Goal: Navigation & Orientation: Find specific page/section

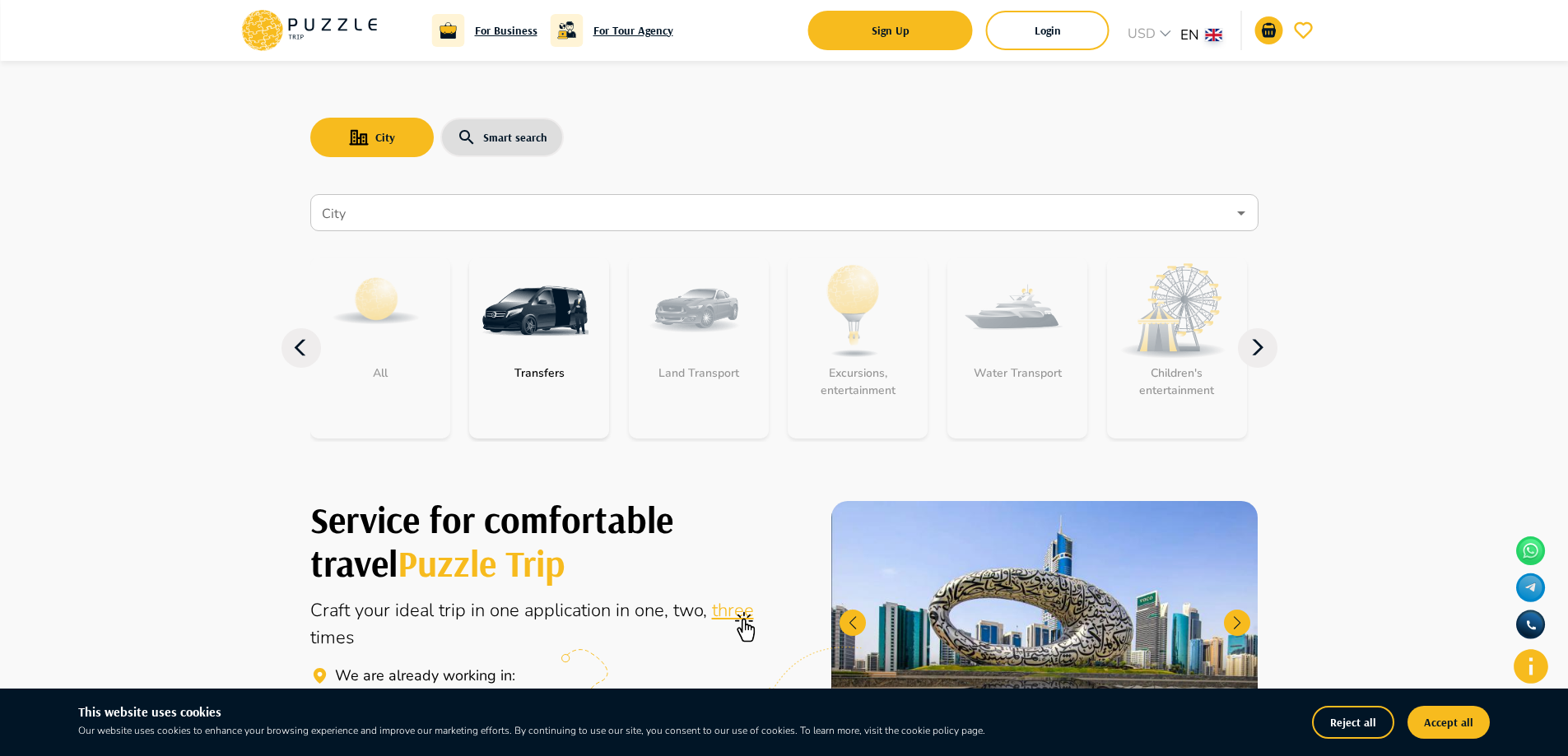
click at [838, 120] on div "City Smart search" at bounding box center [784, 137] width 949 height 47
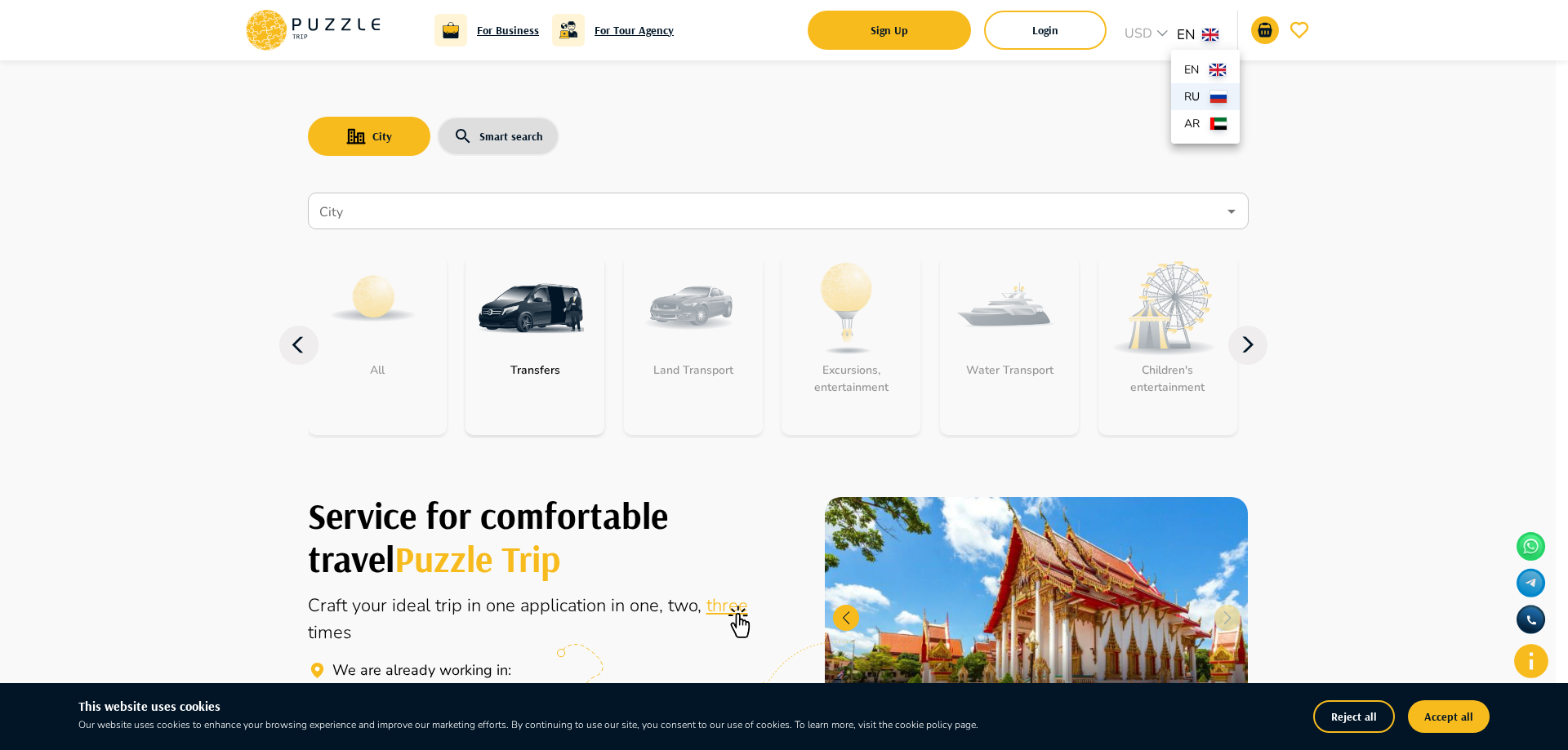
click at [1215, 95] on img at bounding box center [1218, 97] width 17 height 12
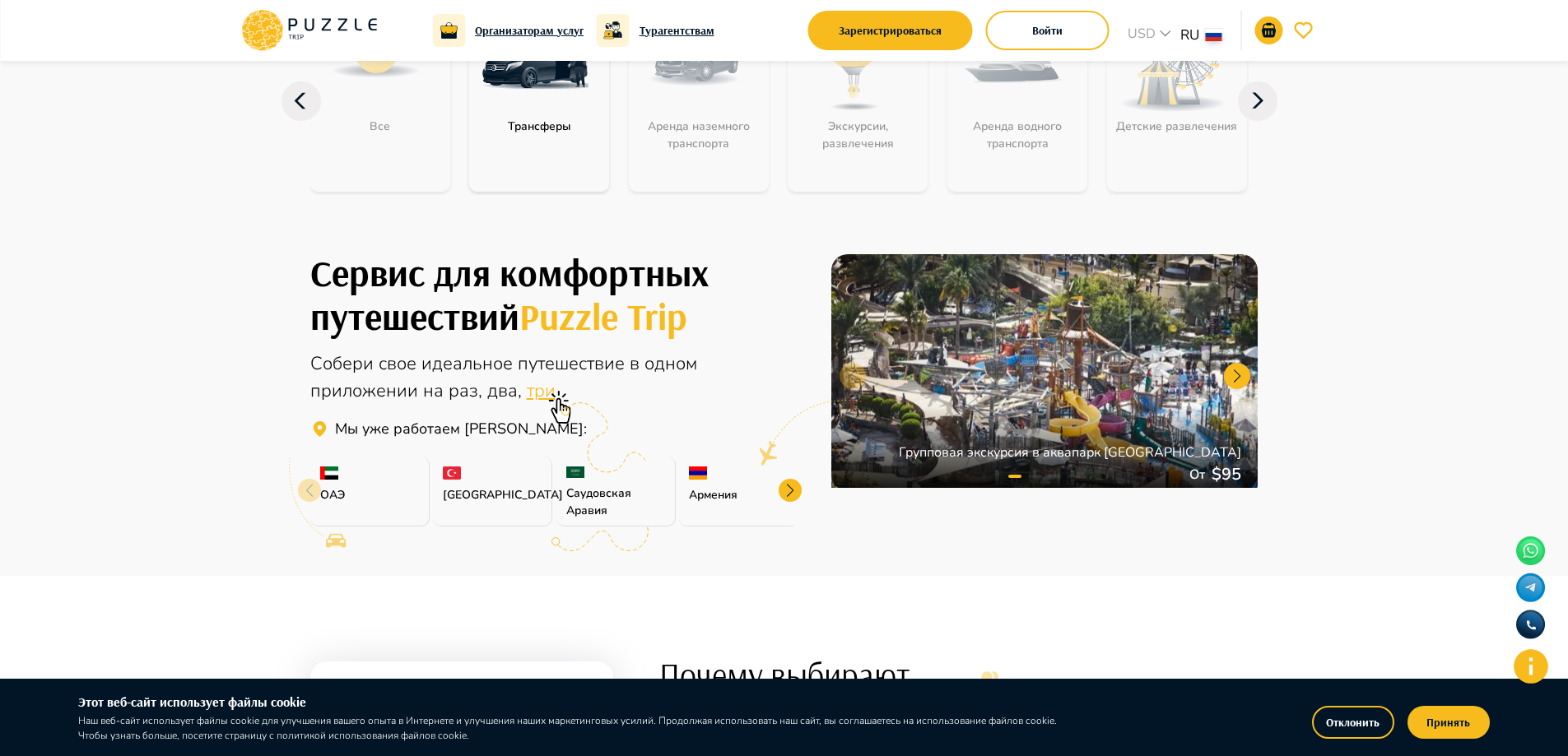
scroll to position [411, 0]
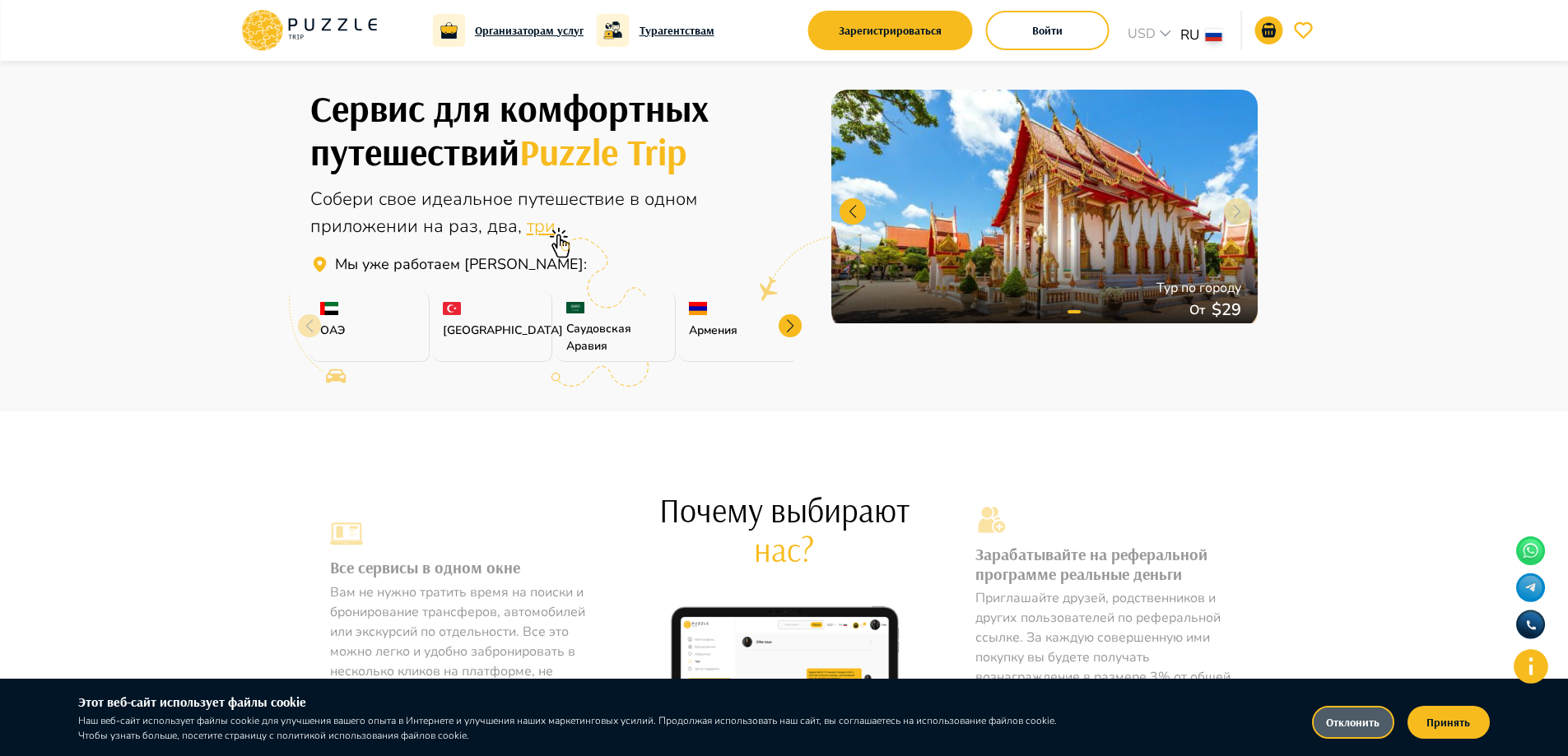
click at [1376, 723] on button "Отклонить" at bounding box center [1353, 723] width 82 height 33
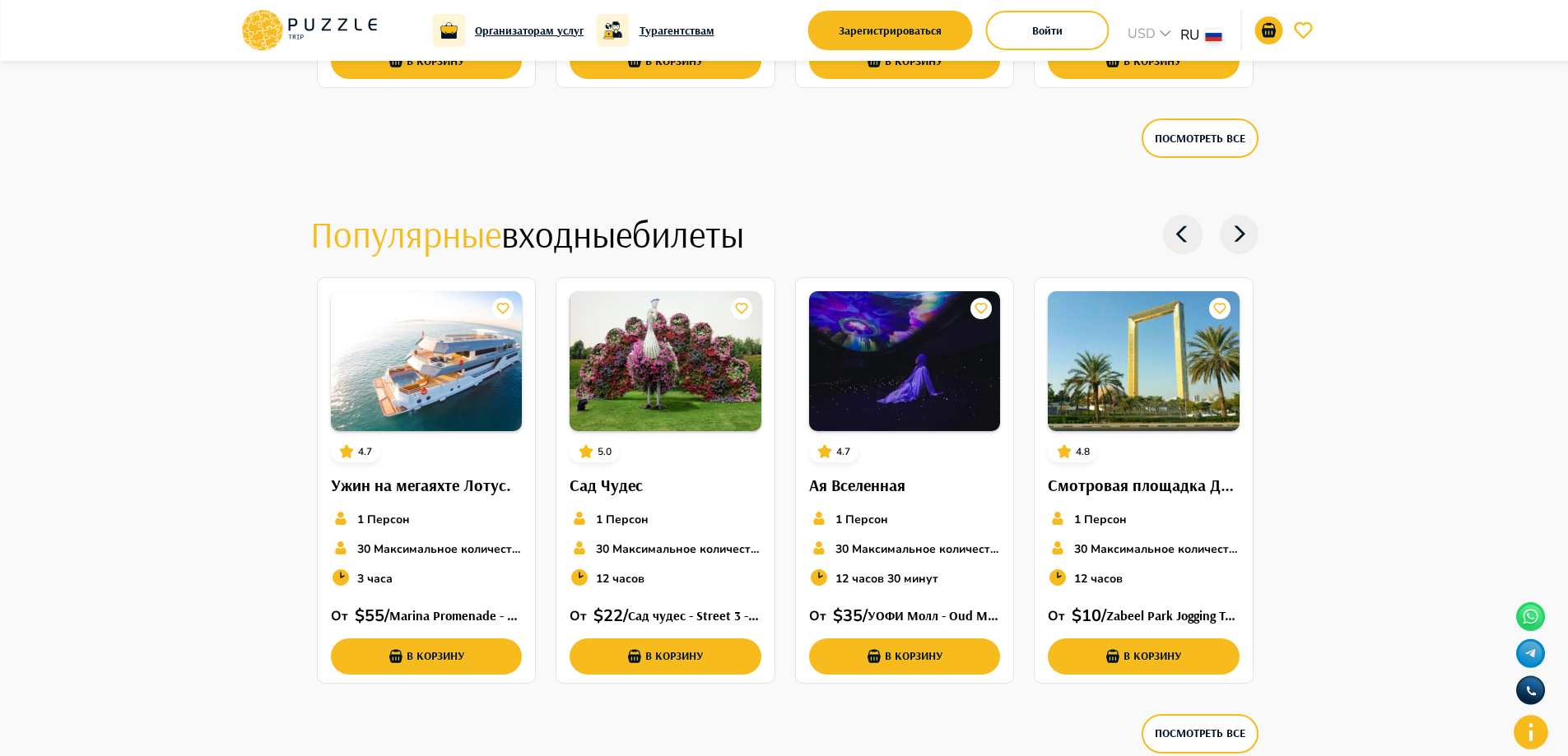
scroll to position [4474, 0]
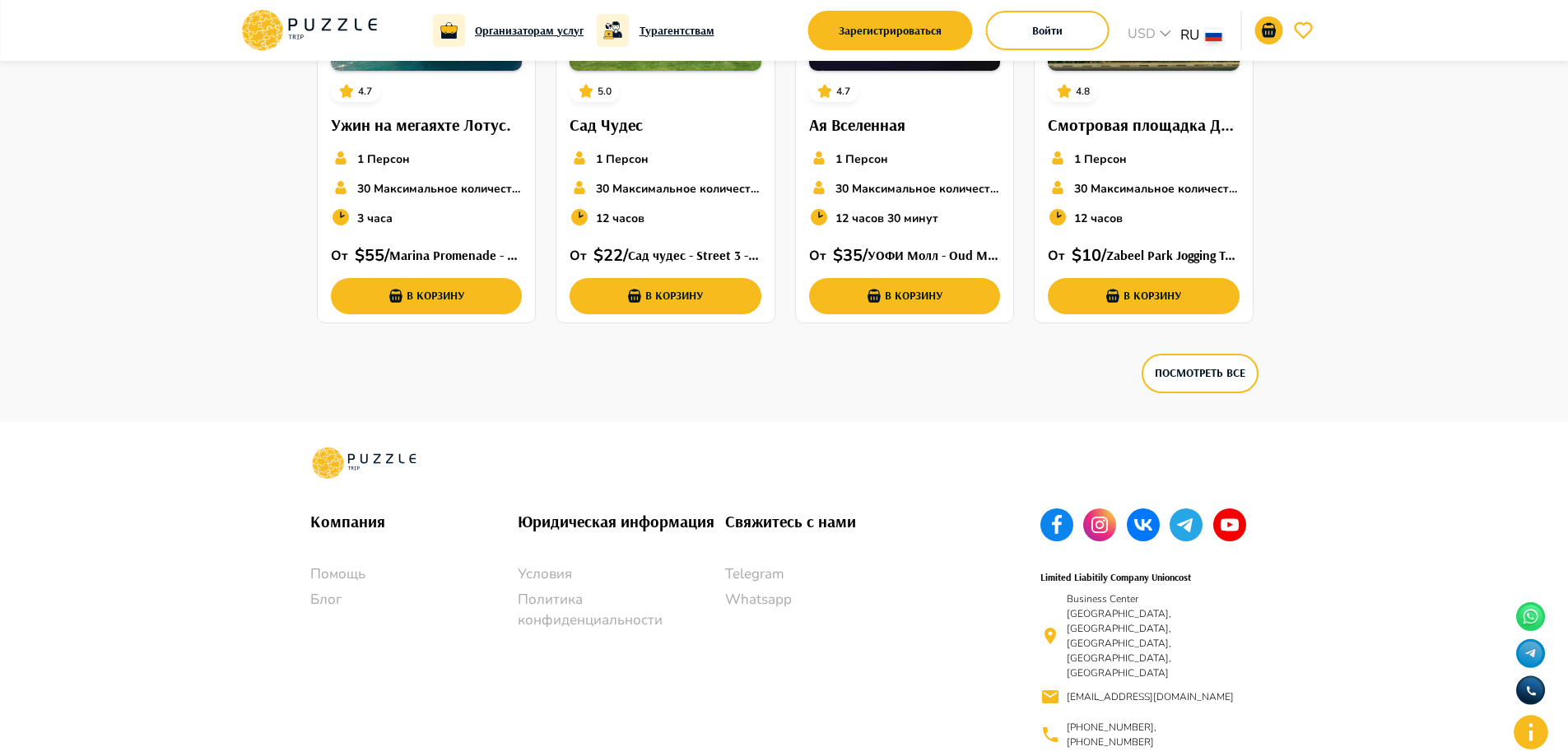
click at [546, 576] on p "Условия" at bounding box center [621, 574] width 207 height 21
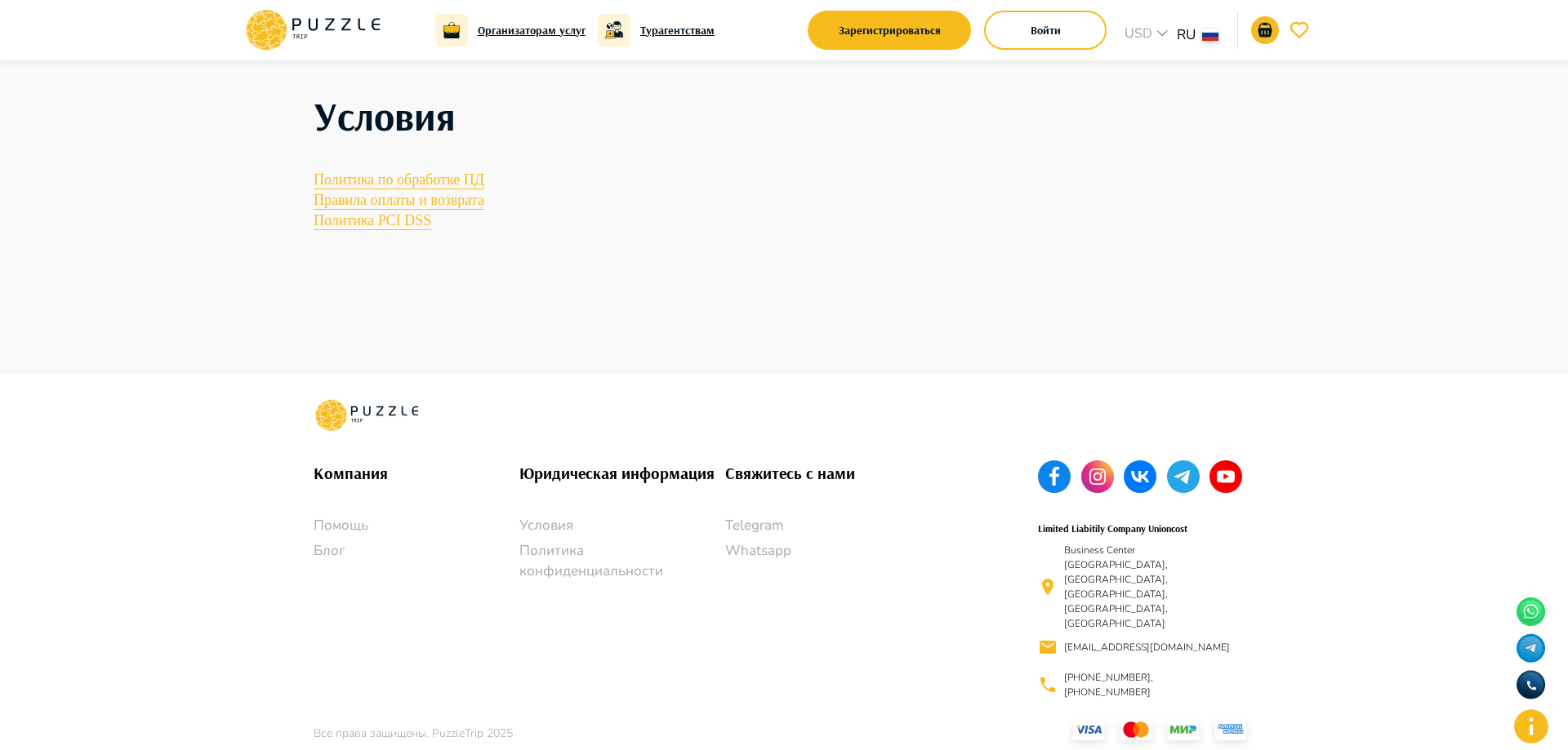
click at [427, 204] on link "Правила оплаты и возврата" at bounding box center [784, 200] width 941 height 17
click at [546, 582] on p "Политика конфиденциальности" at bounding box center [622, 561] width 205 height 42
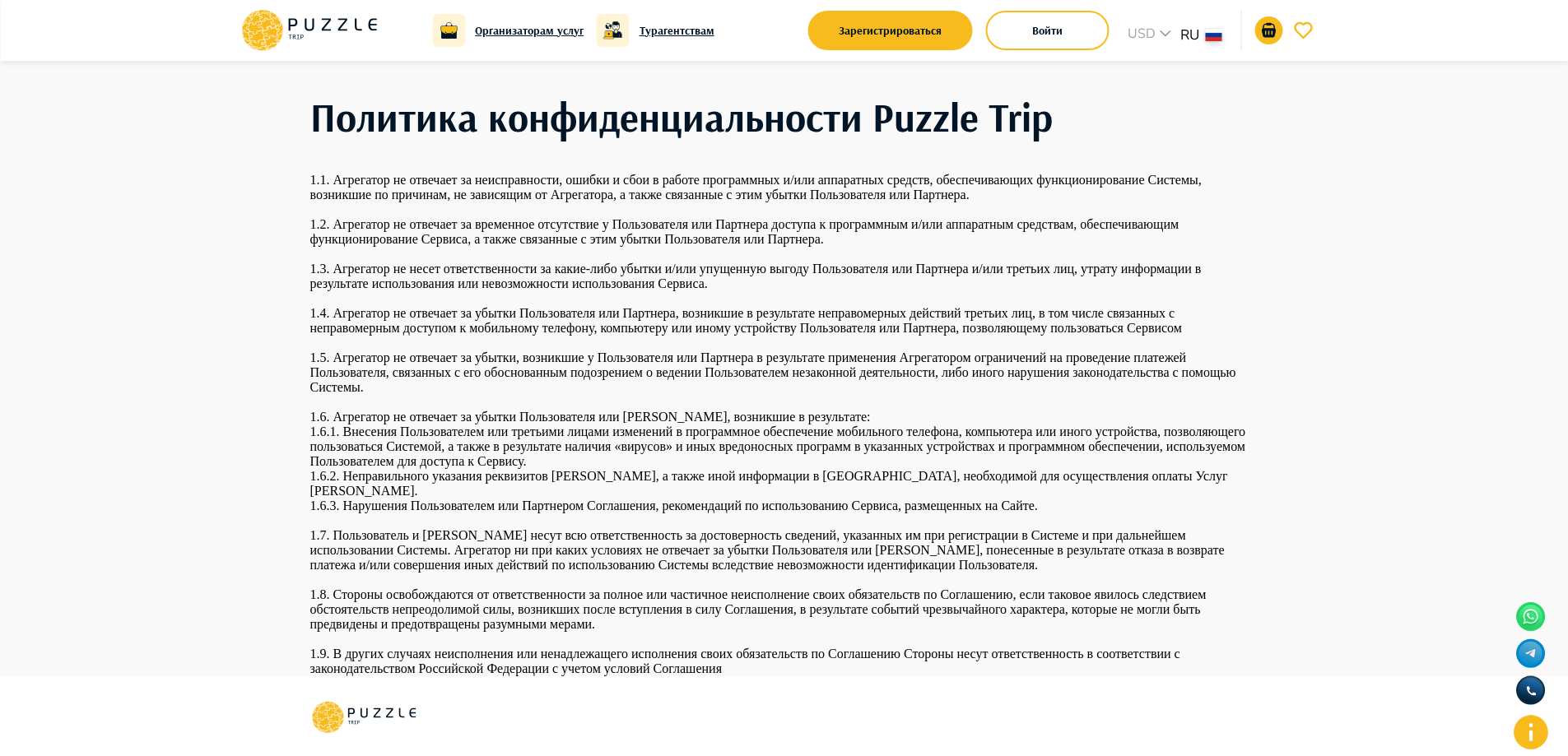
click at [351, 25] on icon at bounding box center [309, 30] width 140 height 43
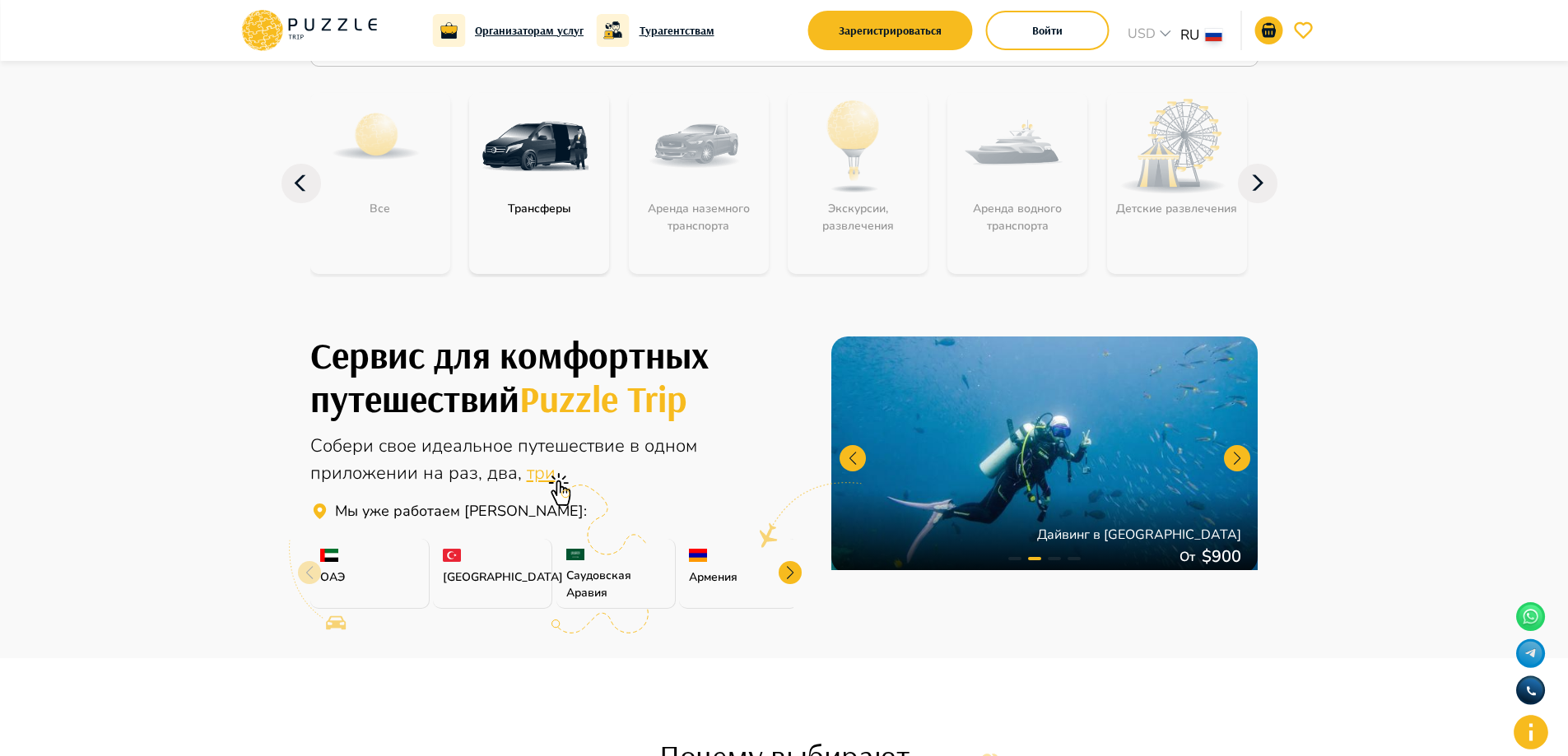
scroll to position [246, 0]
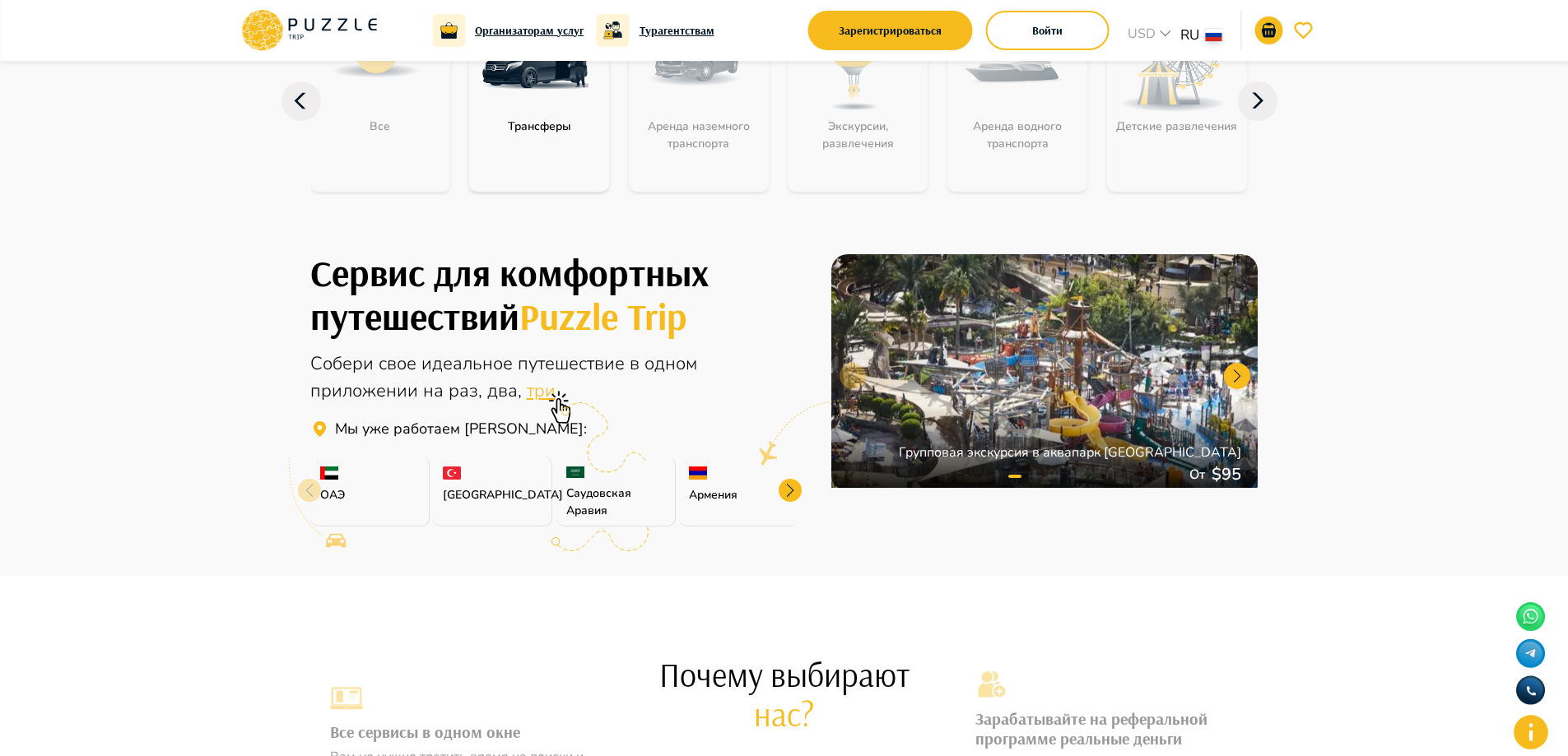
click at [790, 491] on div at bounding box center [790, 490] width 23 height 23
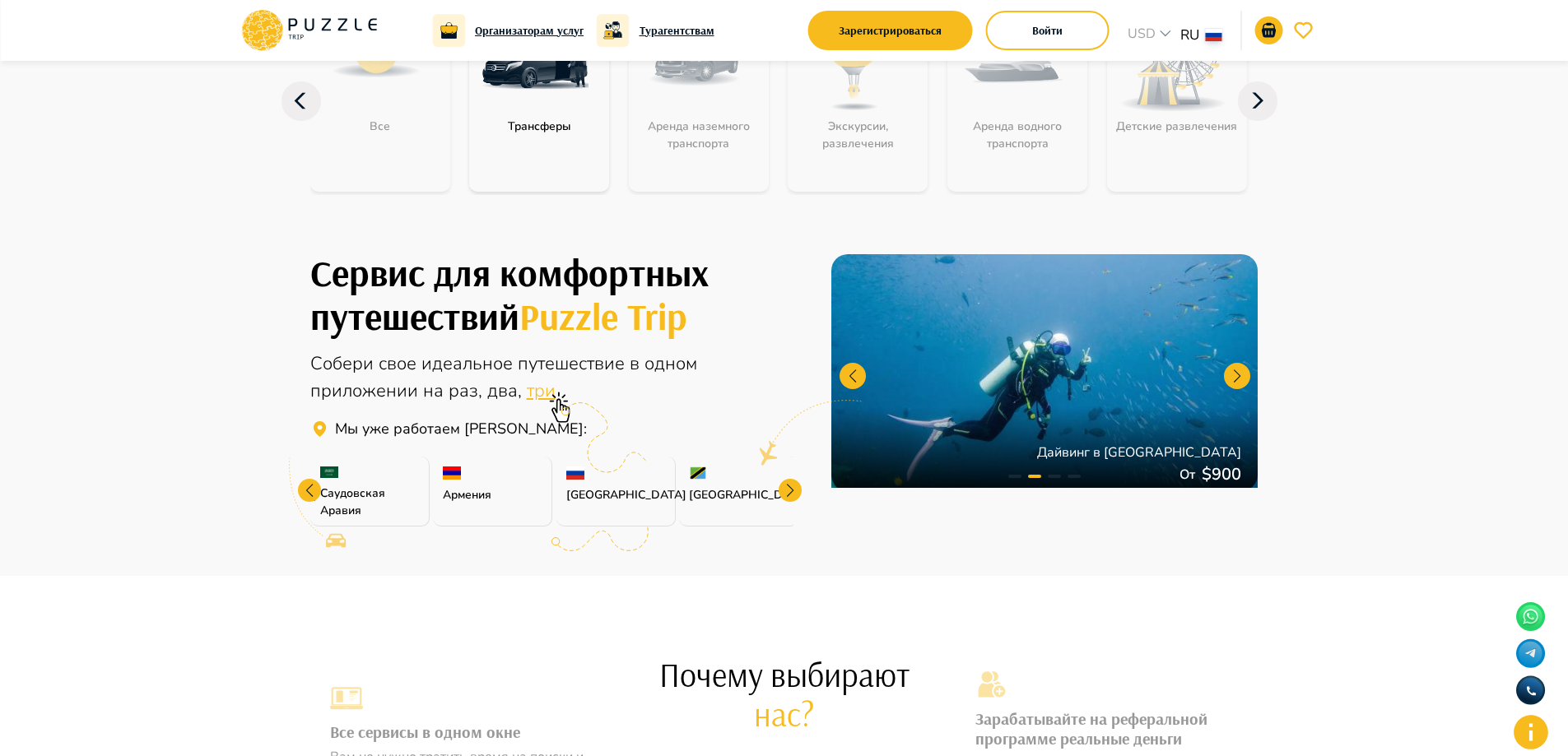
click at [790, 489] on div at bounding box center [790, 490] width 23 height 23
click at [617, 475] on div at bounding box center [605, 439] width 86 height 74
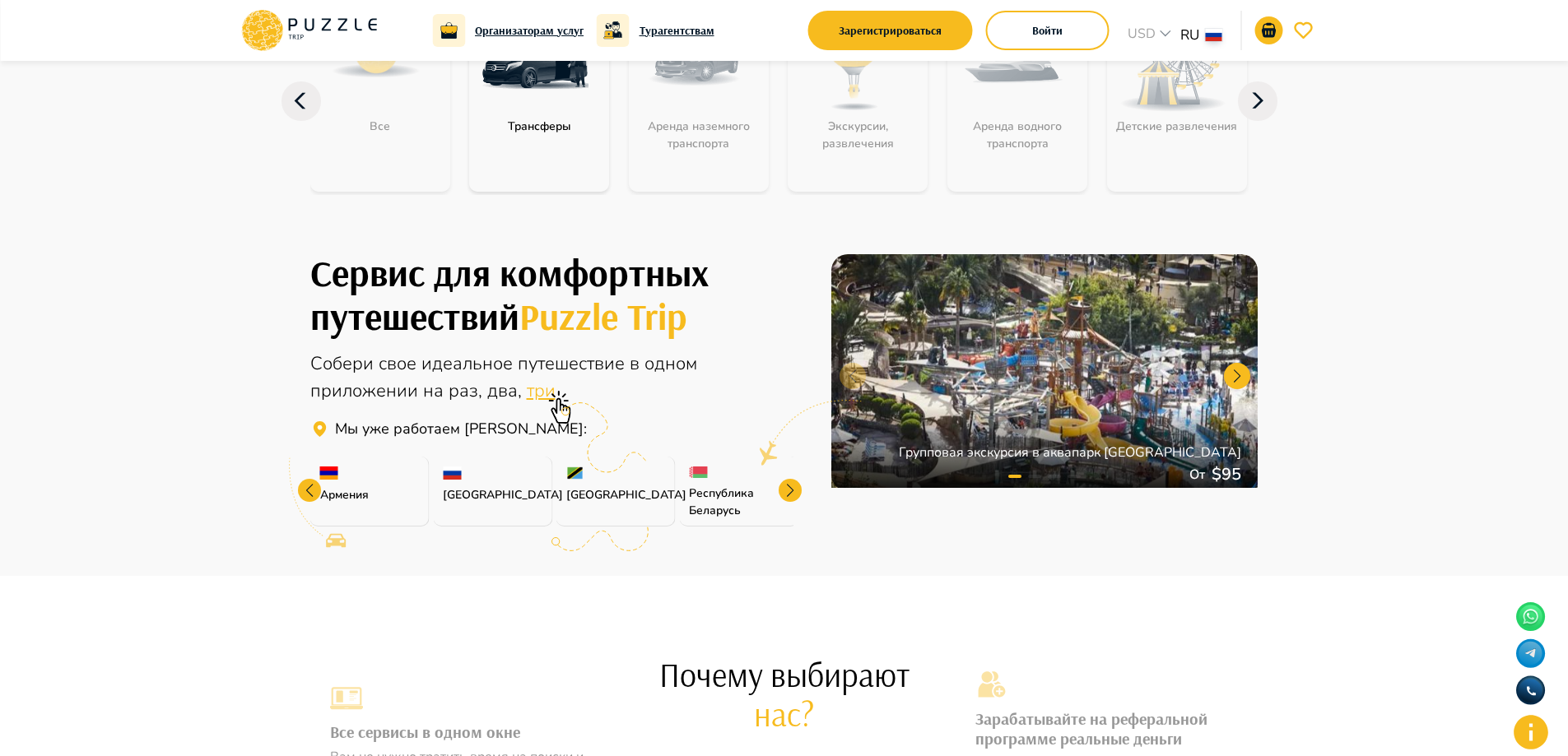
click at [584, 472] on icon at bounding box center [605, 438] width 86 height 71
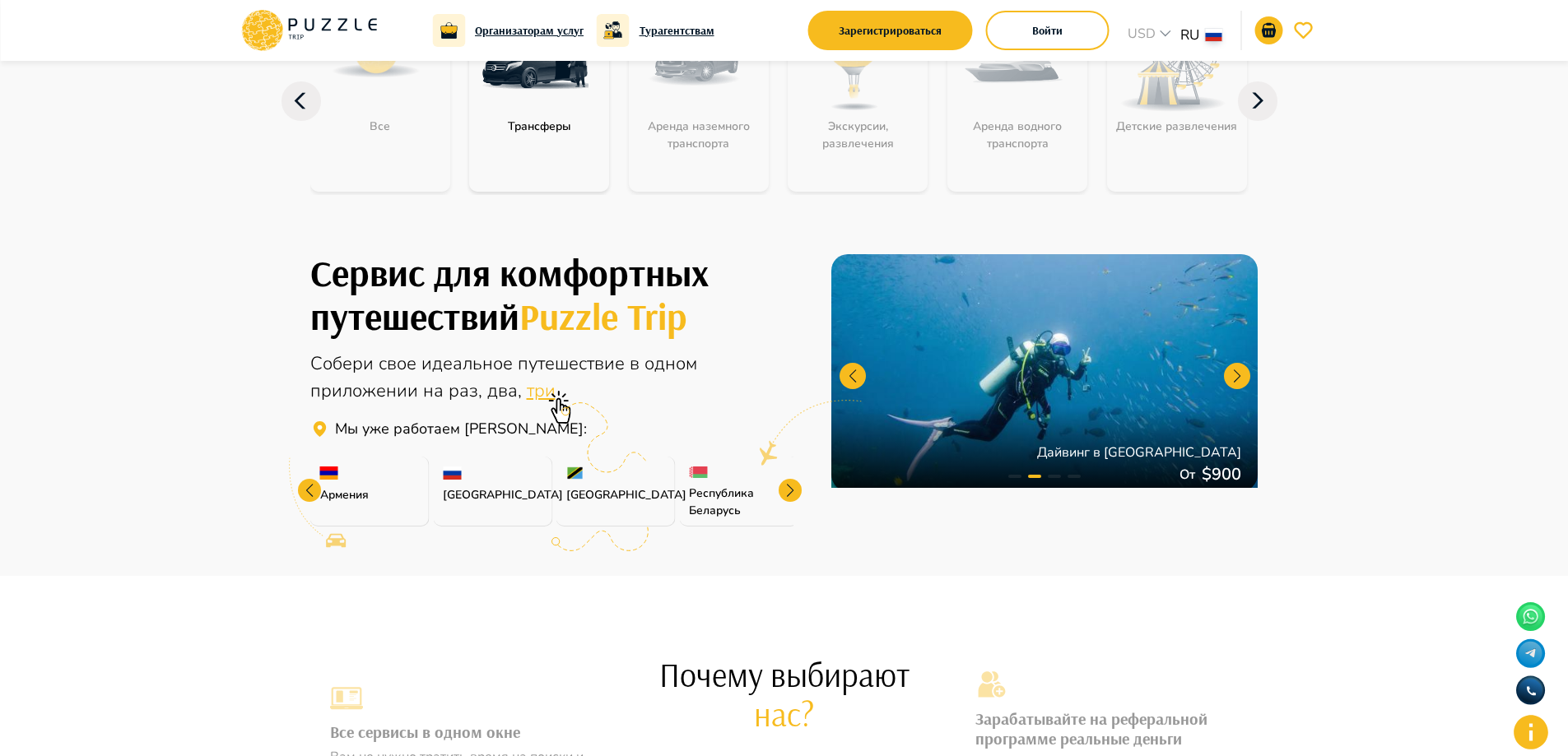
click at [797, 489] on div at bounding box center [790, 490] width 23 height 23
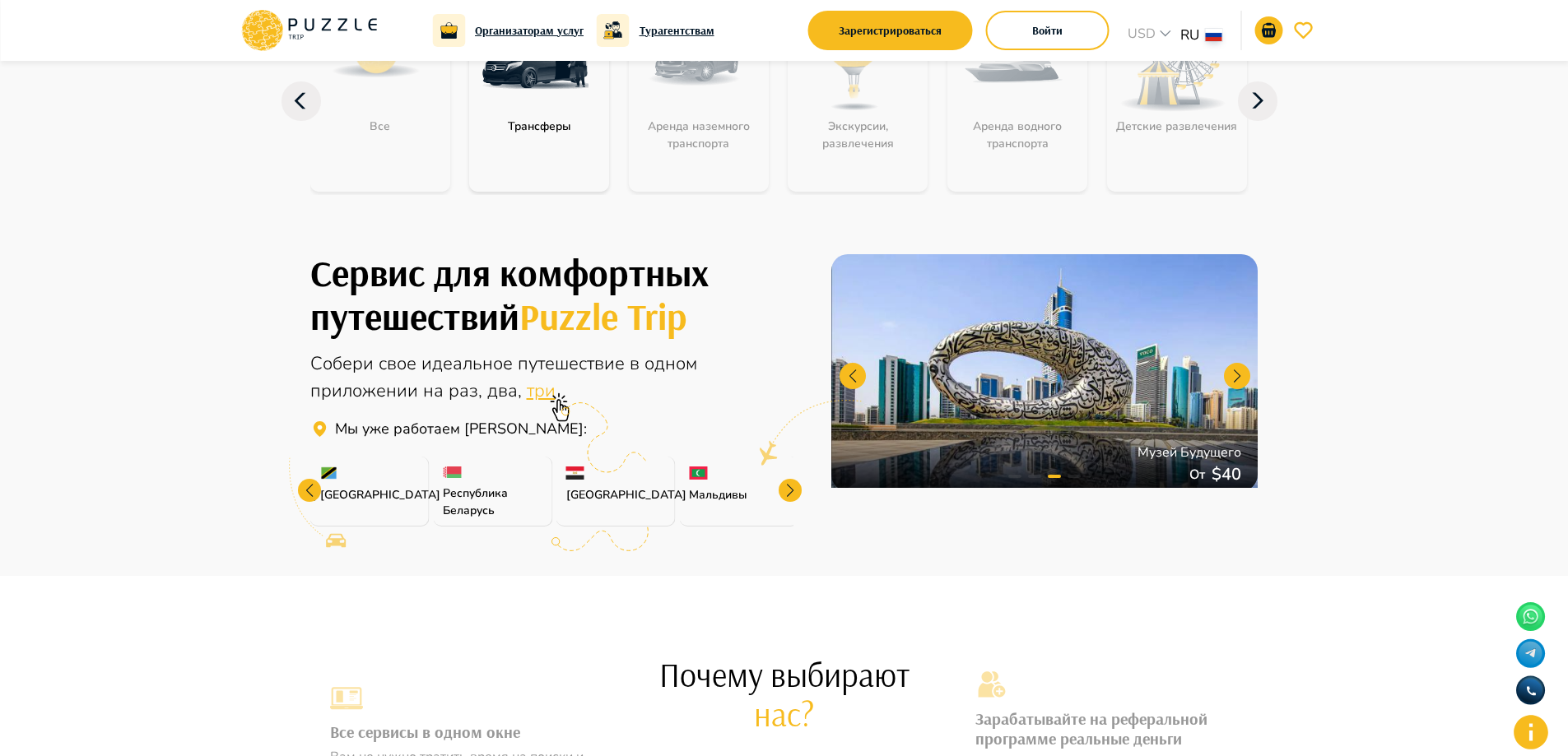
click at [797, 489] on div at bounding box center [790, 490] width 23 height 23
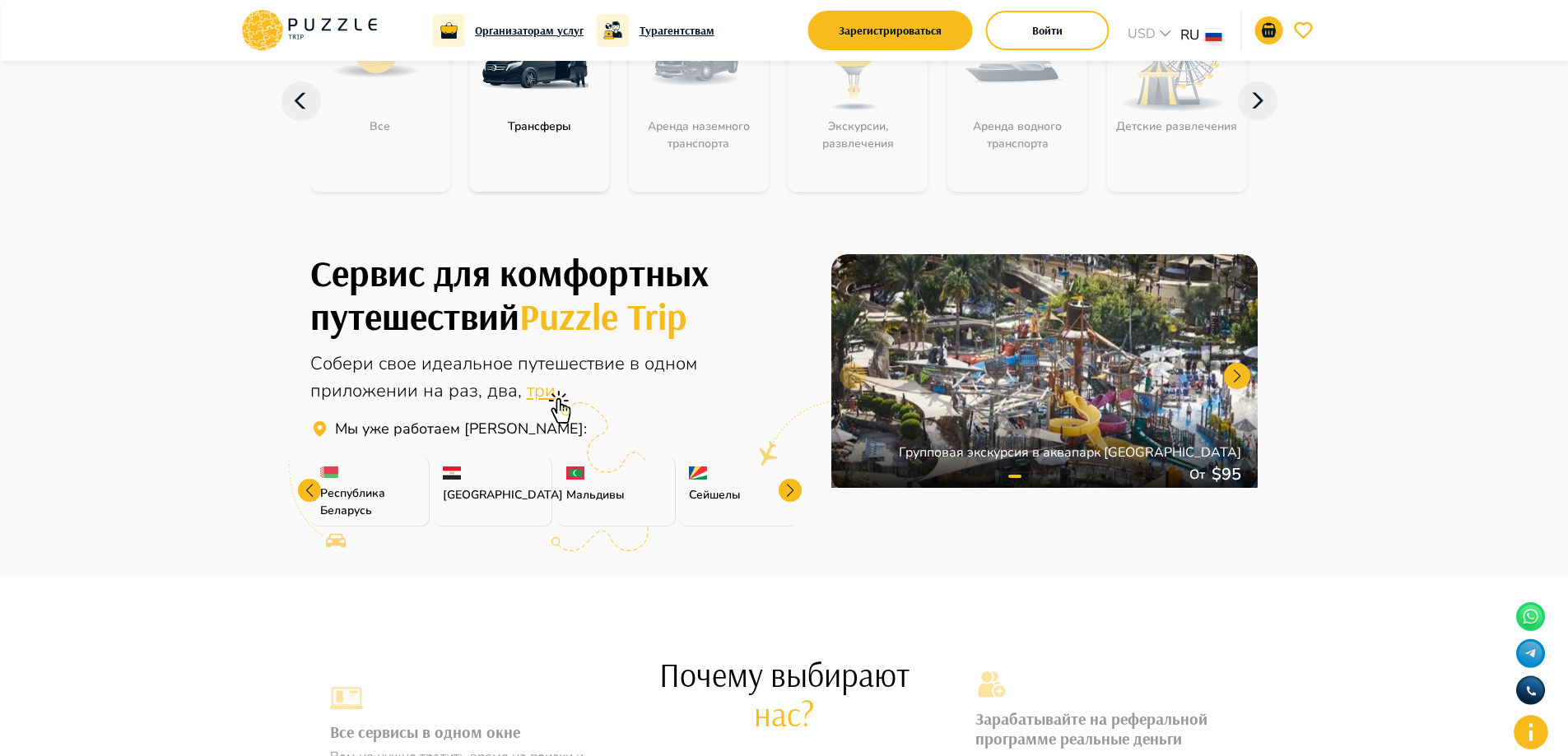
click at [784, 490] on div at bounding box center [790, 490] width 23 height 23
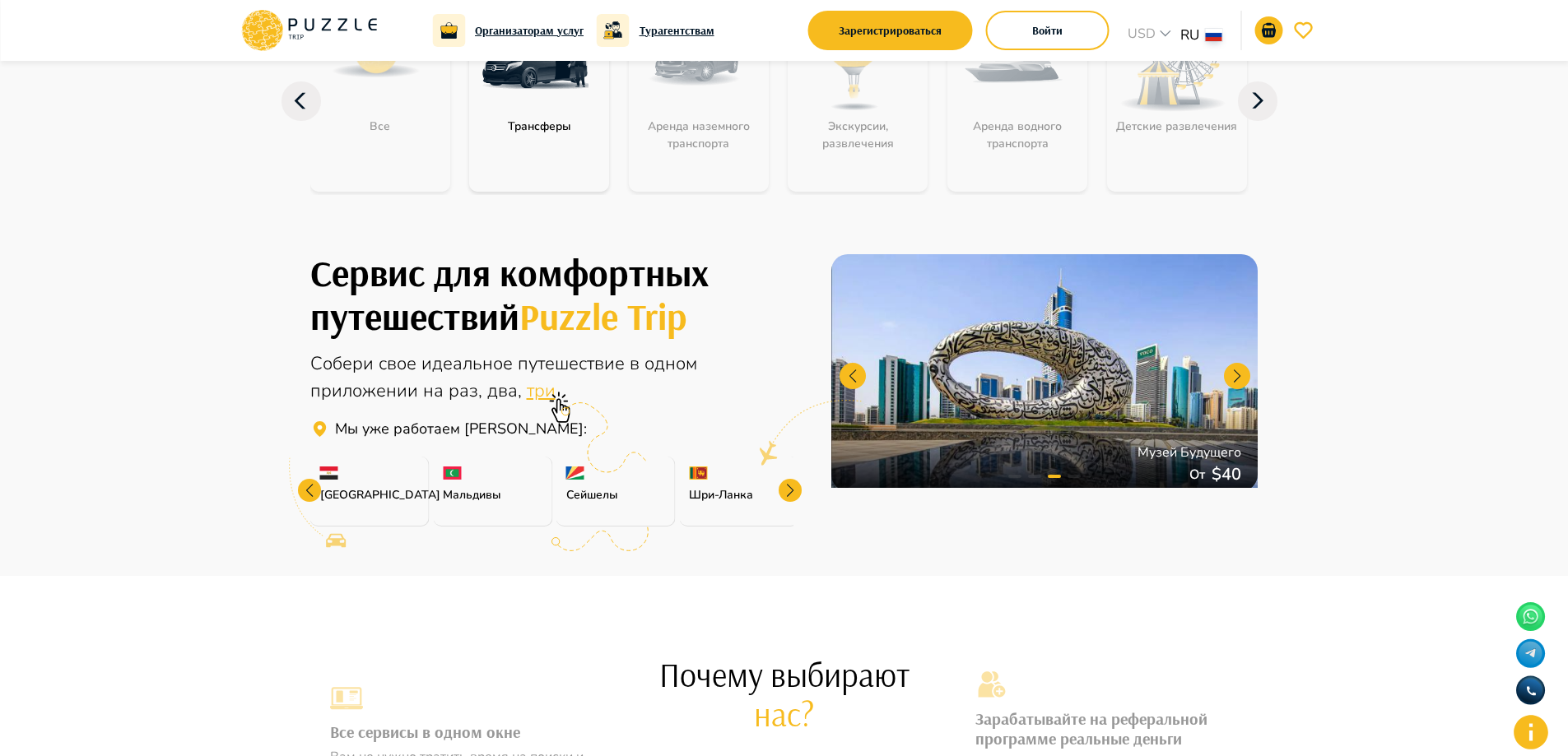
click at [1052, 403] on div at bounding box center [1044, 373] width 426 height 237
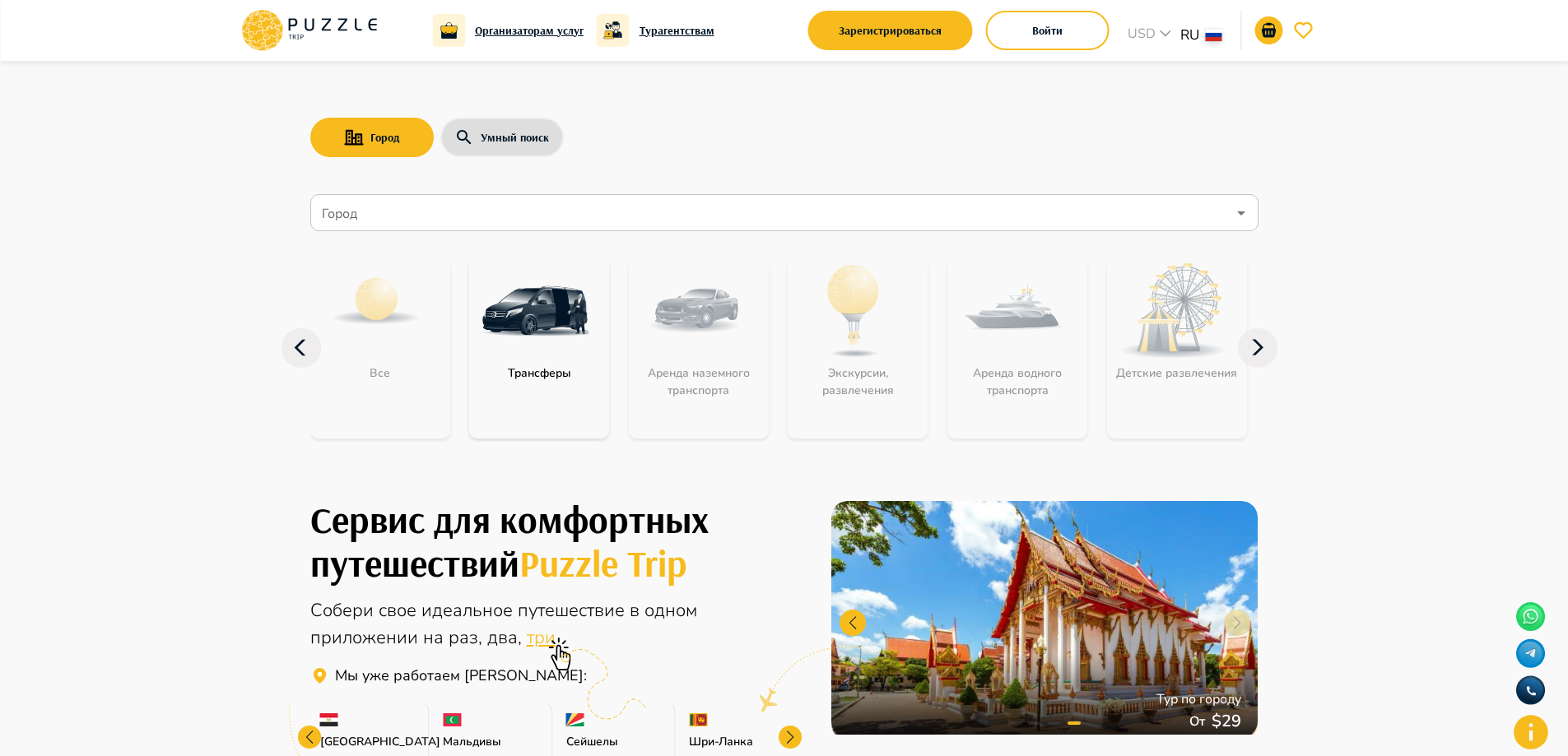
scroll to position [165, 0]
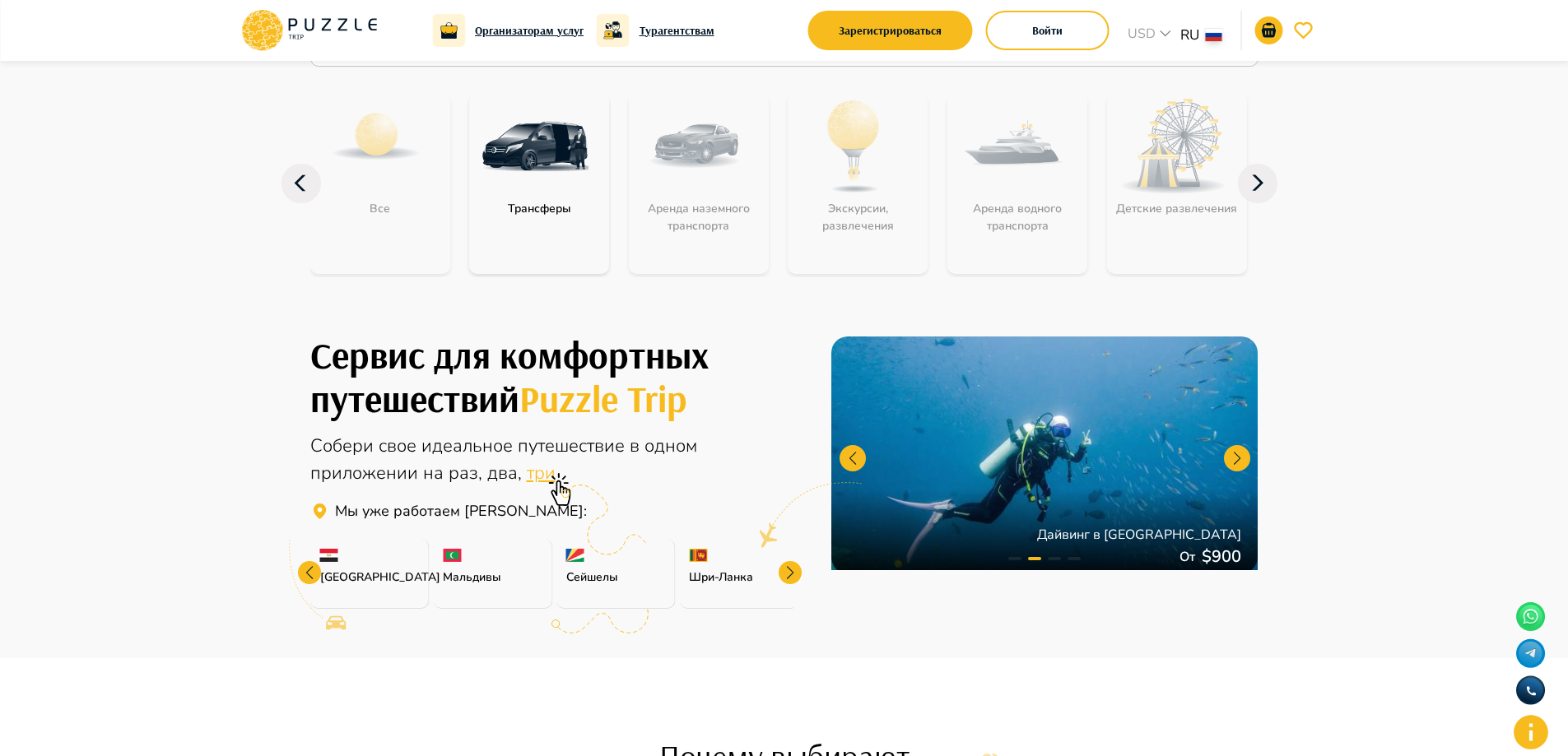
click at [791, 567] on div at bounding box center [790, 573] width 23 height 23
click at [791, 568] on div at bounding box center [790, 573] width 23 height 23
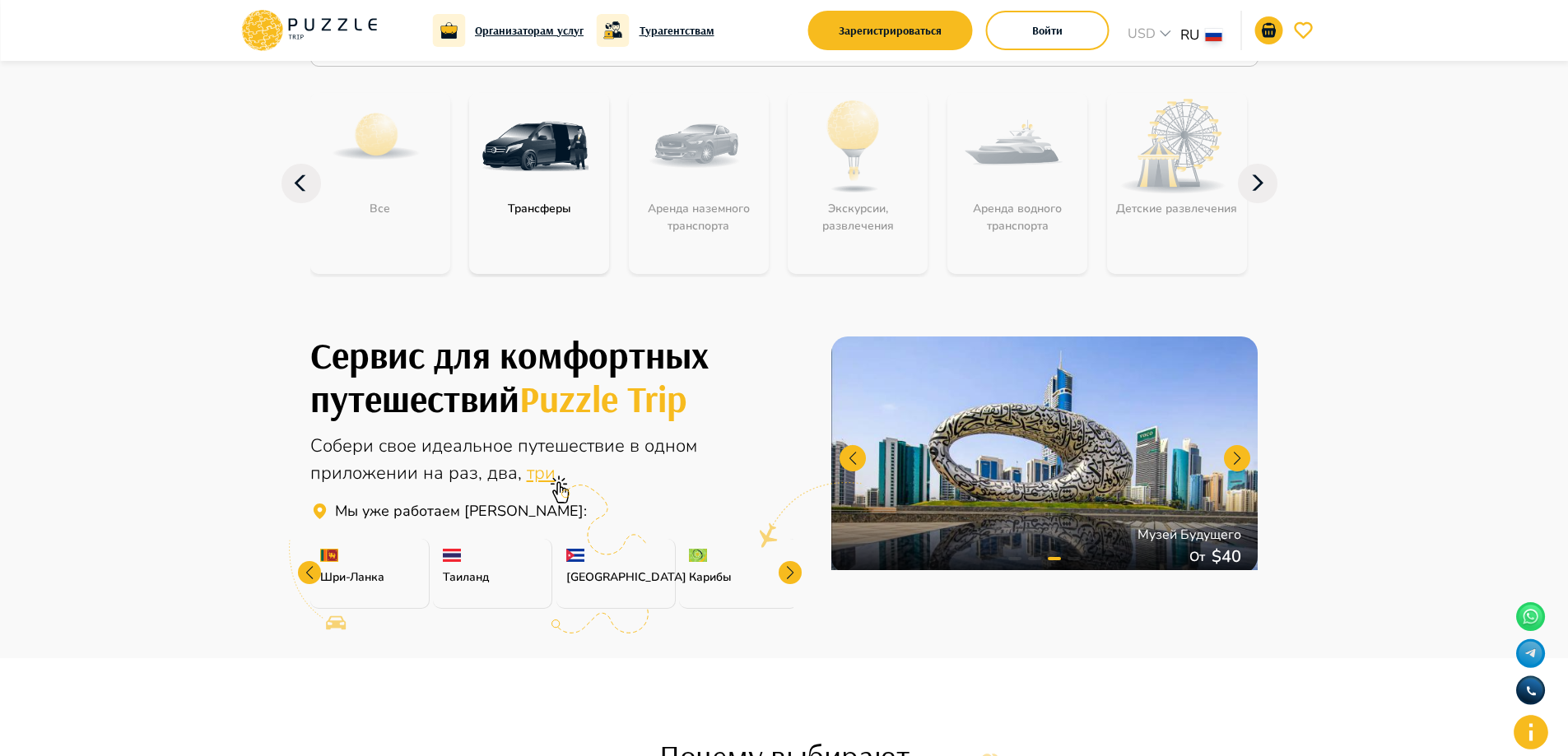
click at [785, 573] on div at bounding box center [790, 573] width 23 height 23
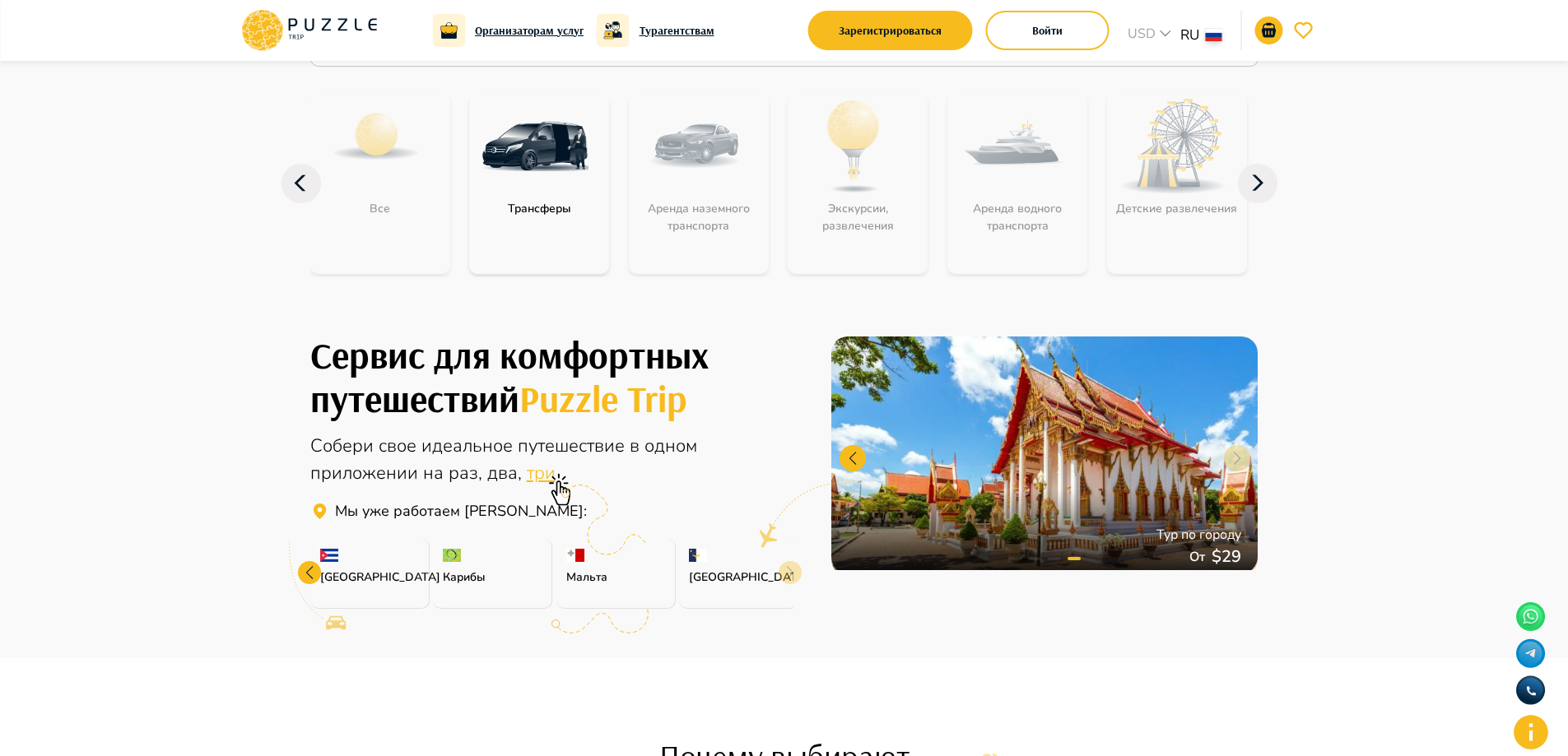
click at [785, 573] on p "[GEOGRAPHIC_DATA]" at bounding box center [738, 577] width 99 height 18
click at [789, 573] on div "[GEOGRAPHIC_DATA]" at bounding box center [739, 574] width 119 height 70
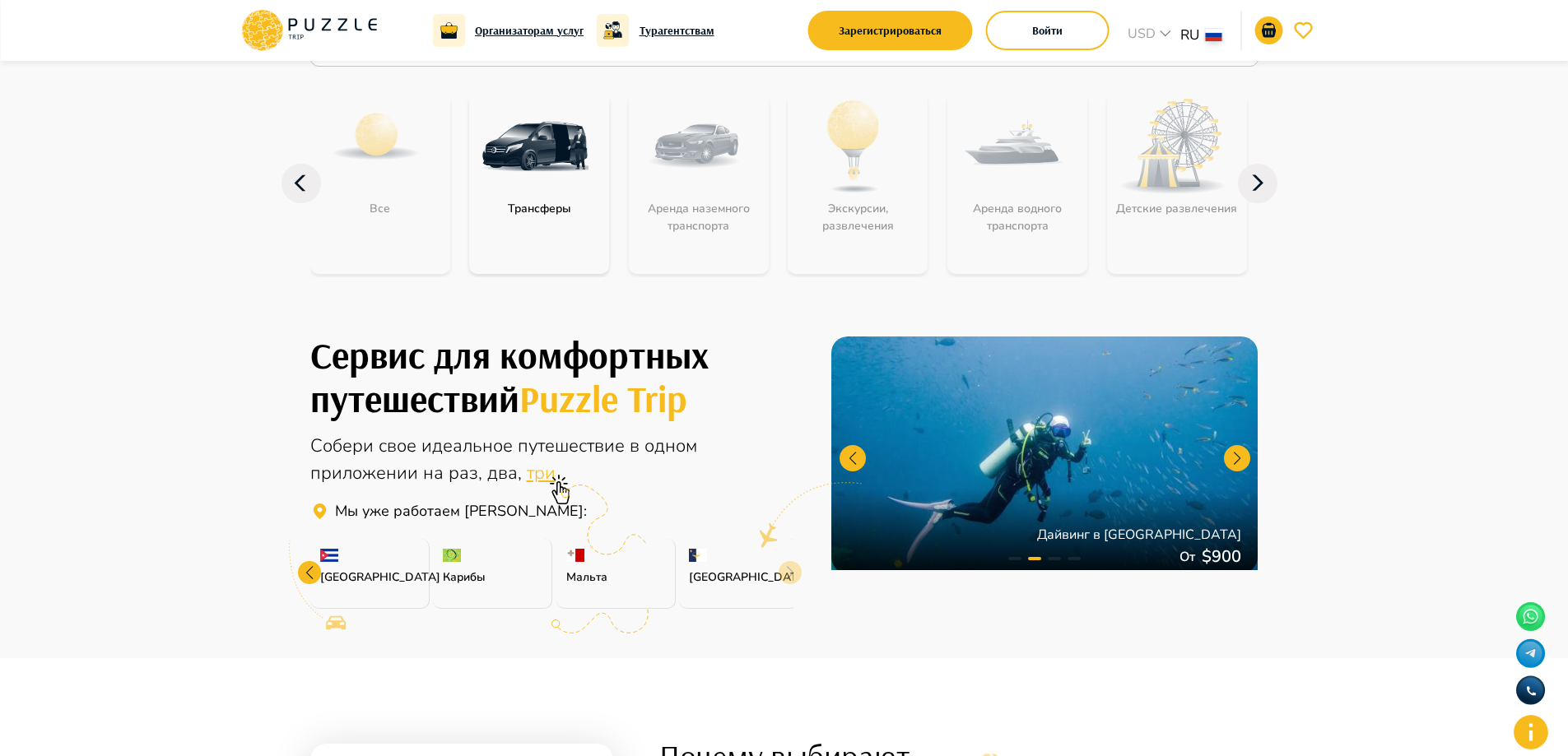
click at [537, 474] on span "три" at bounding box center [541, 473] width 29 height 25
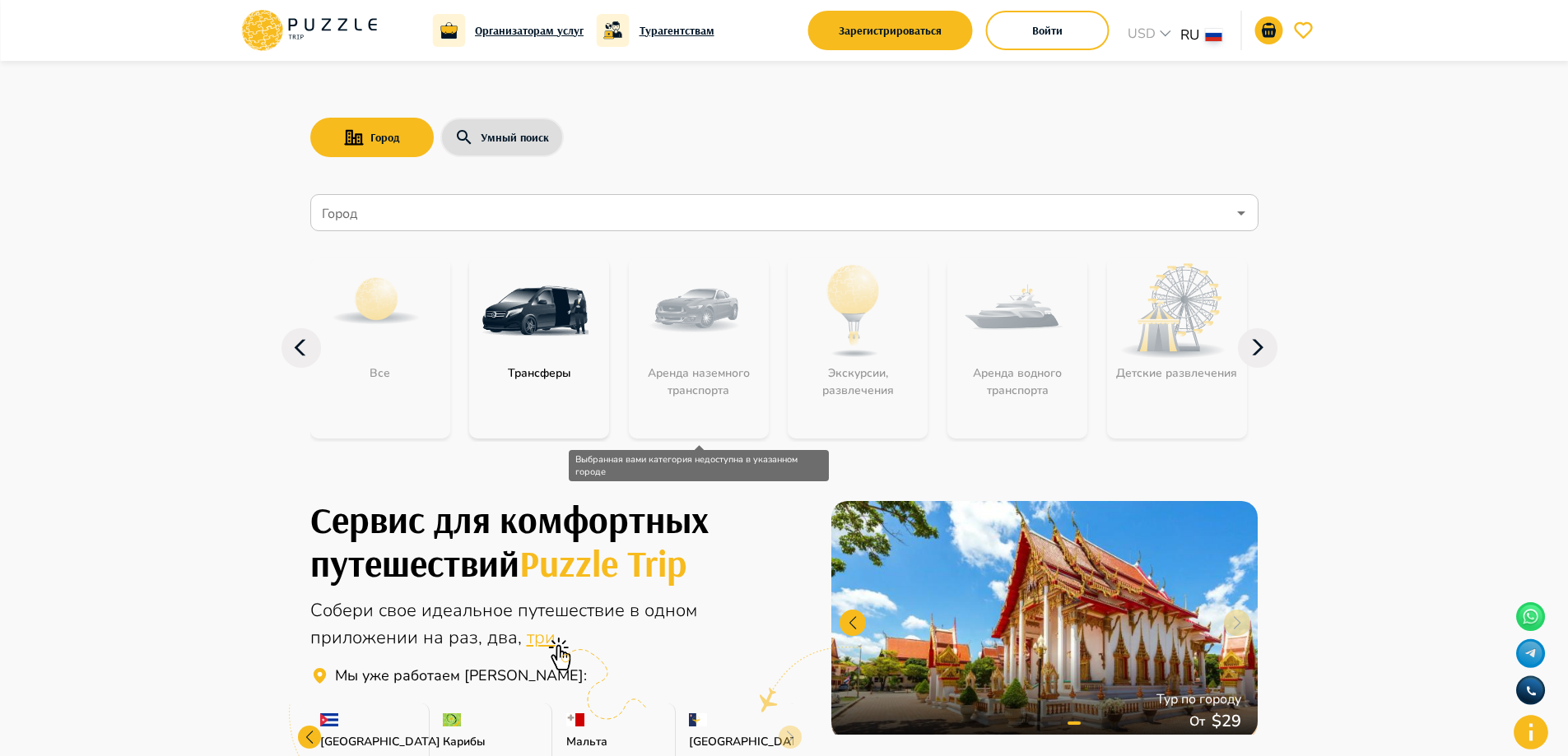
click at [734, 339] on div "Аренда наземного транспорта" at bounding box center [698, 348] width 140 height 181
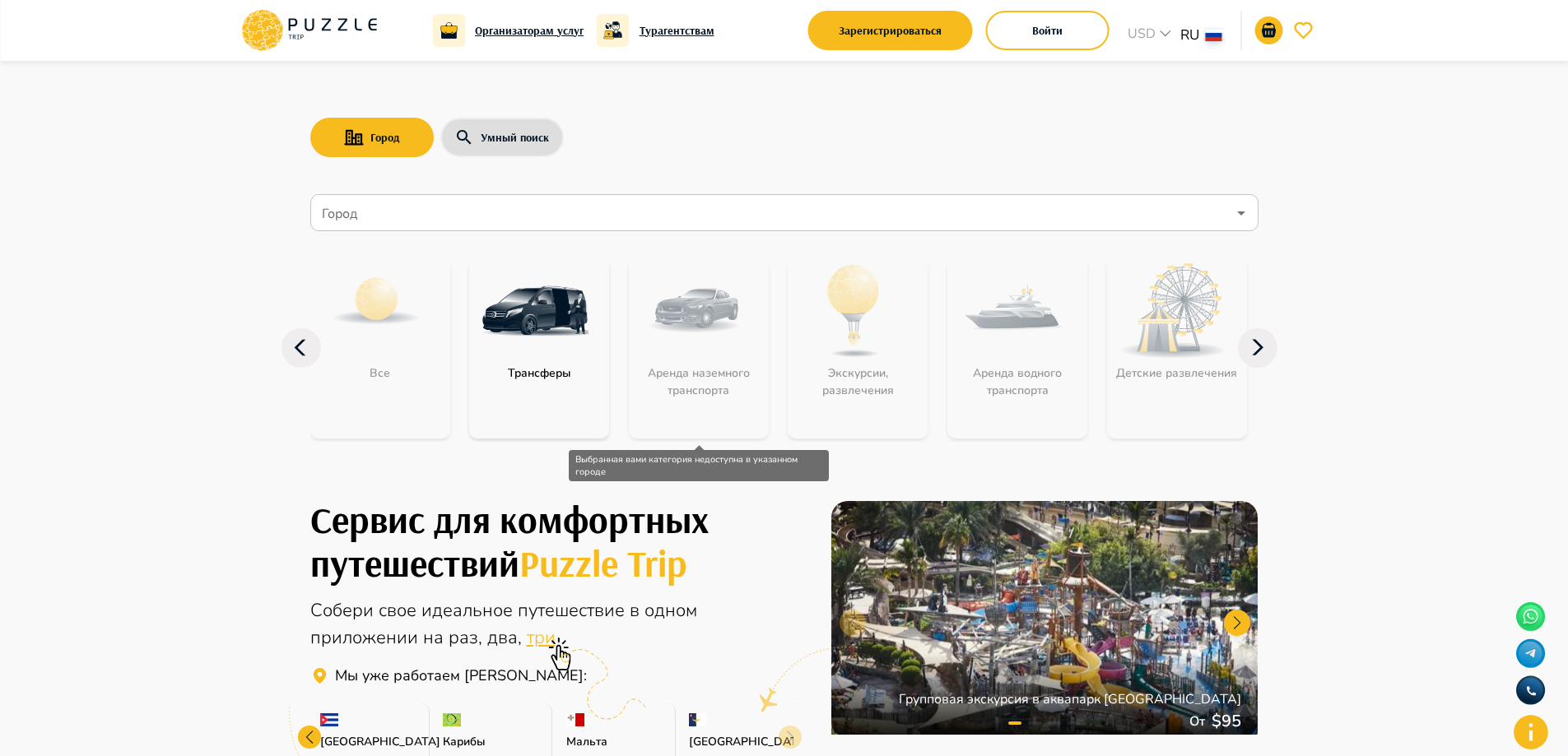
click at [641, 323] on div "Аренда наземного транспорта" at bounding box center [698, 348] width 140 height 181
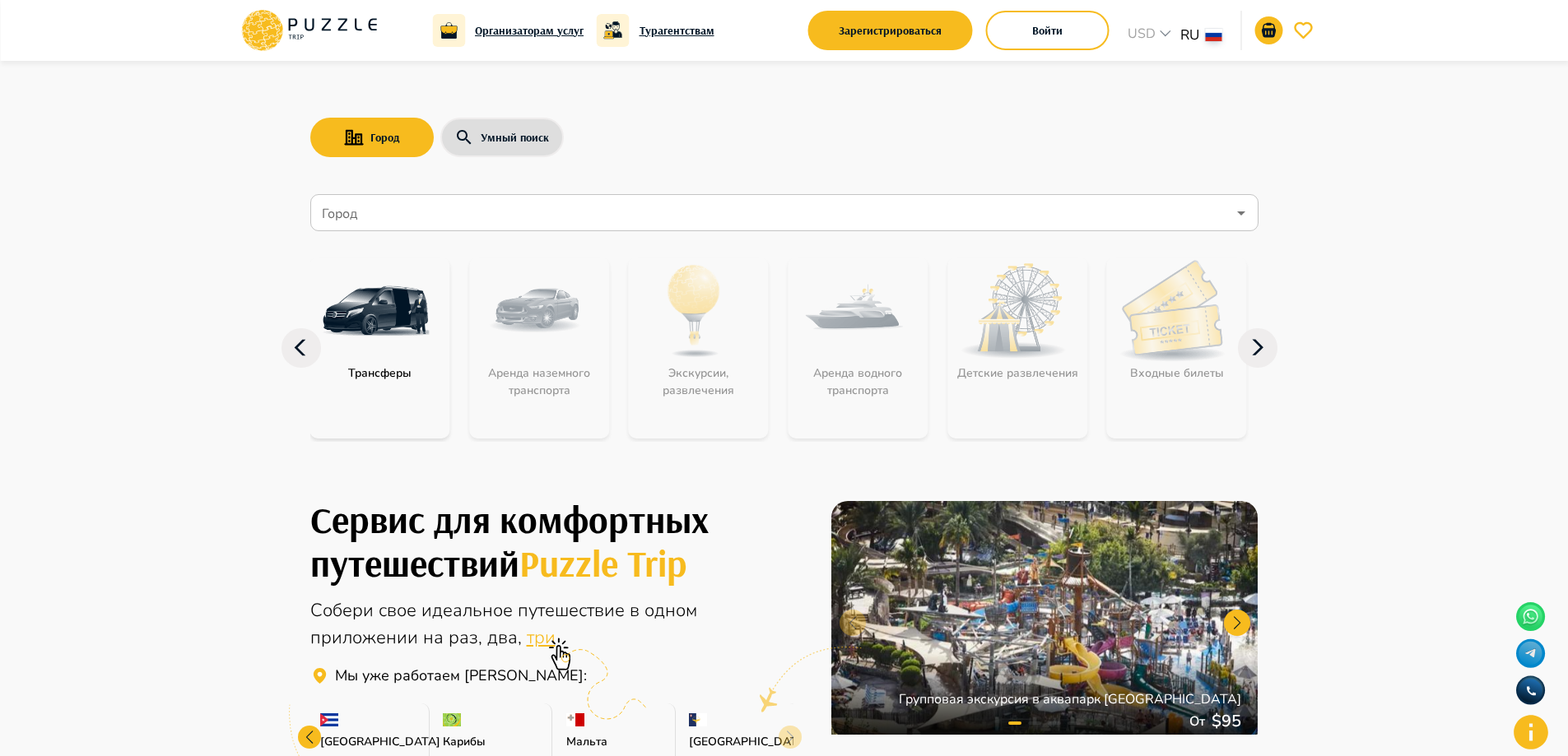
scroll to position [82, 0]
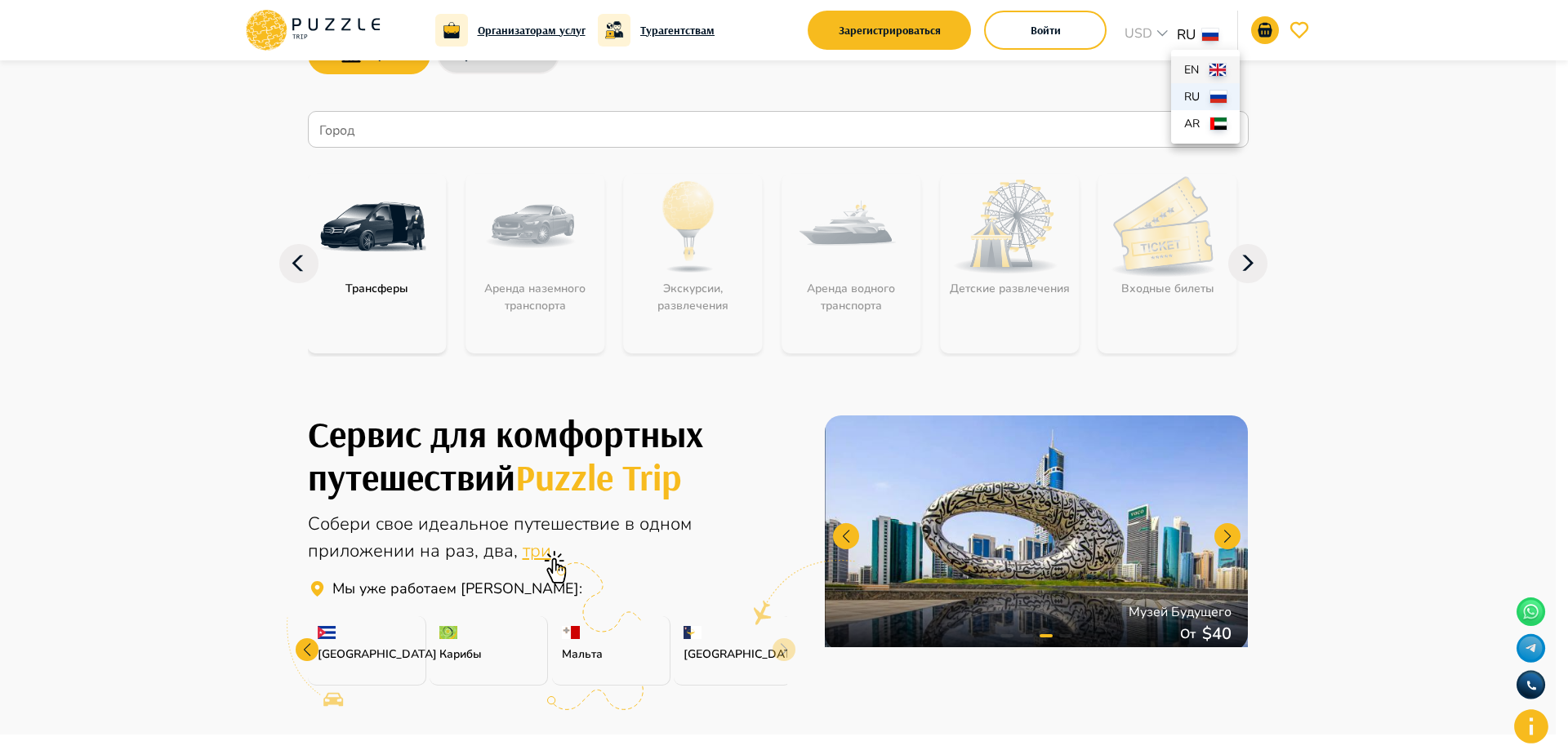
click at [1195, 74] on p "en" at bounding box center [1194, 70] width 19 height 17
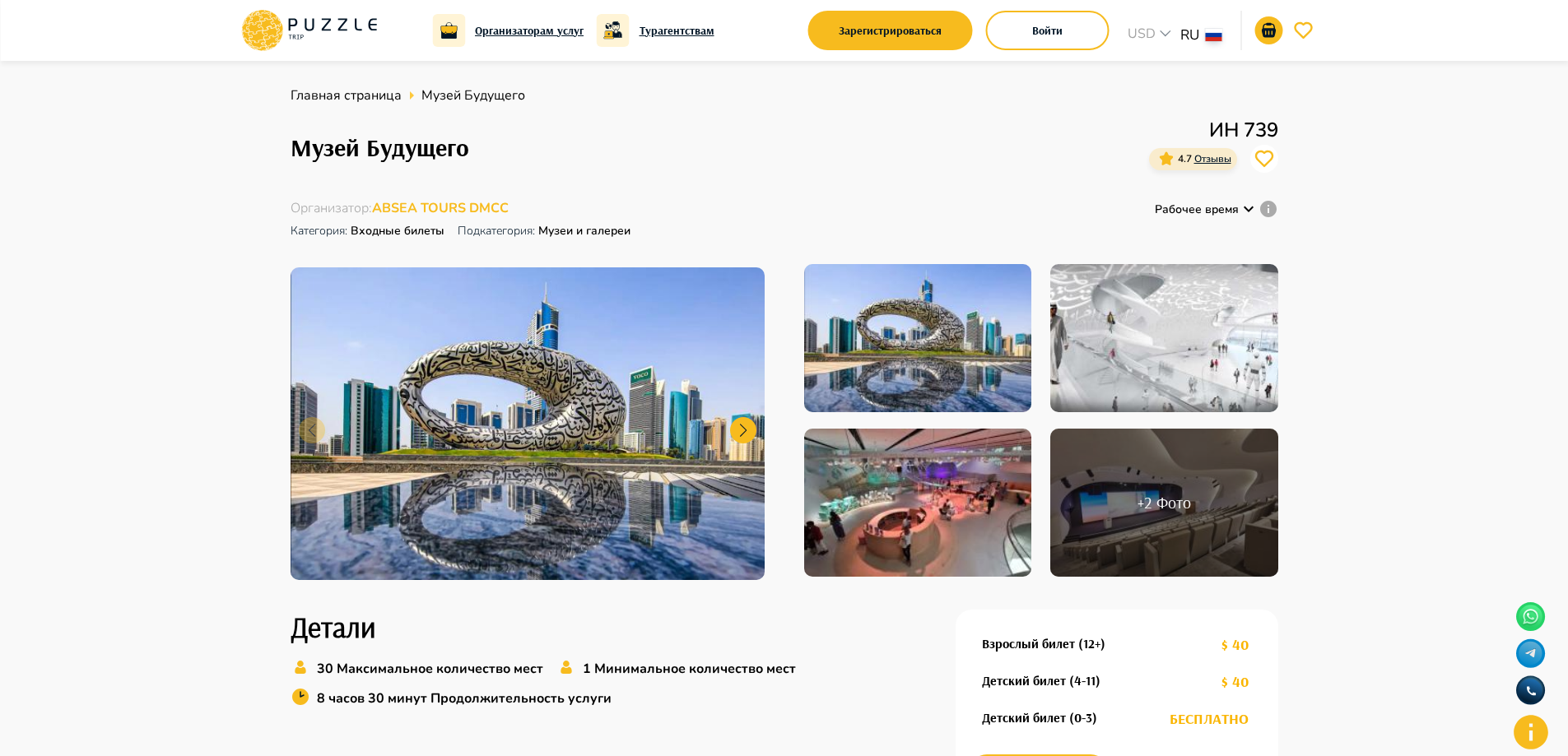
click at [1155, 317] on img at bounding box center [1163, 338] width 227 height 148
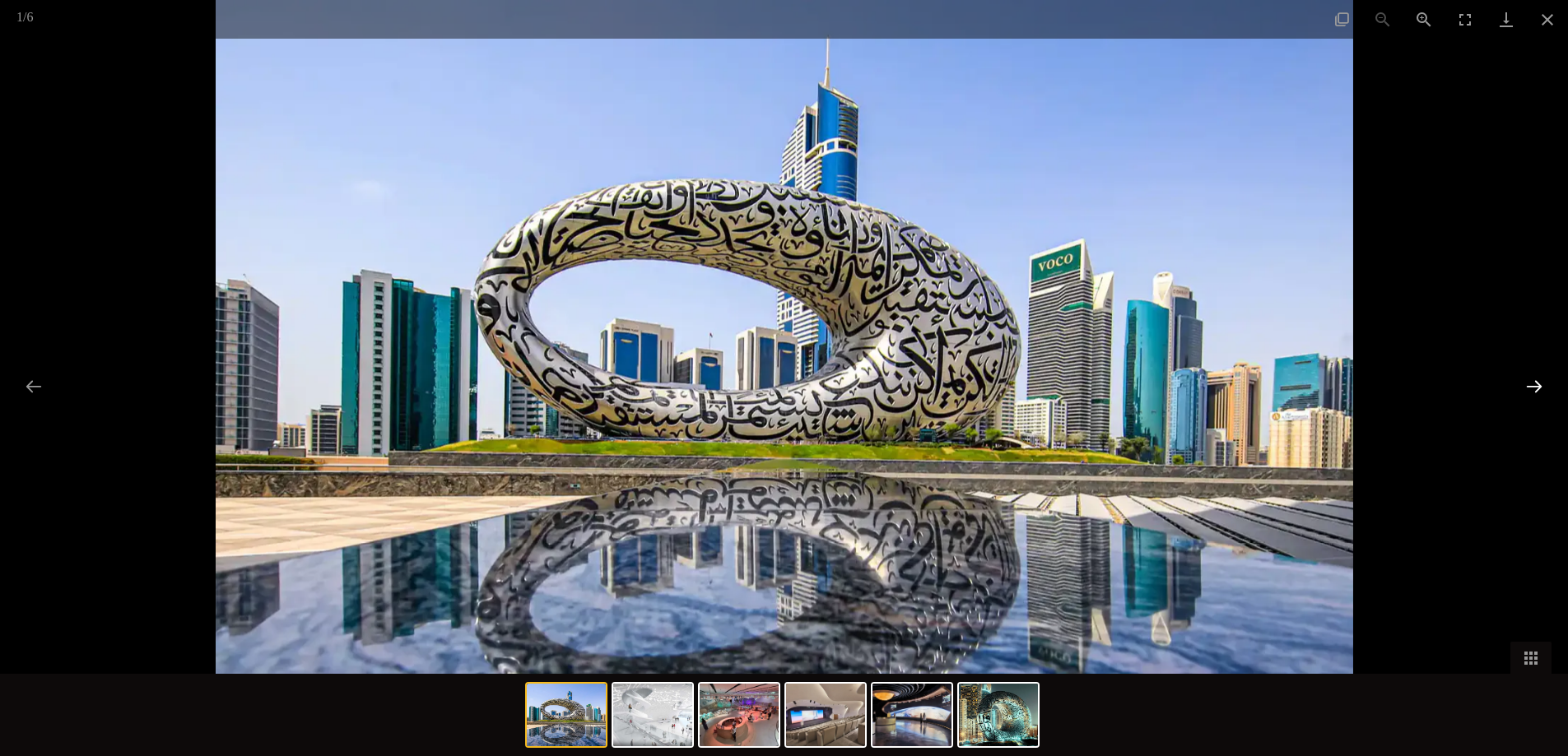
click at [1526, 386] on button "Next slide" at bounding box center [1534, 386] width 34 height 32
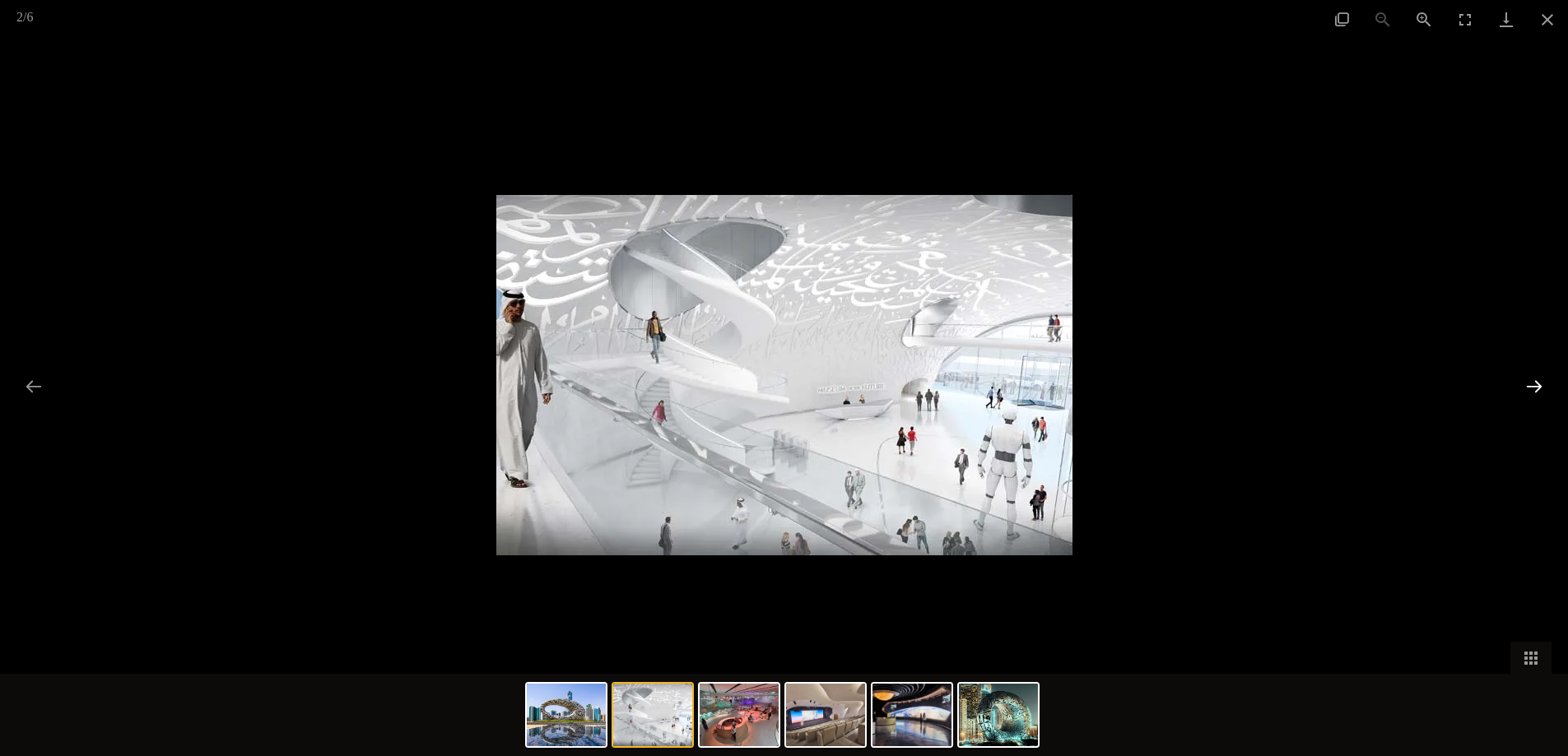
click at [1534, 389] on button "Next slide" at bounding box center [1534, 386] width 34 height 32
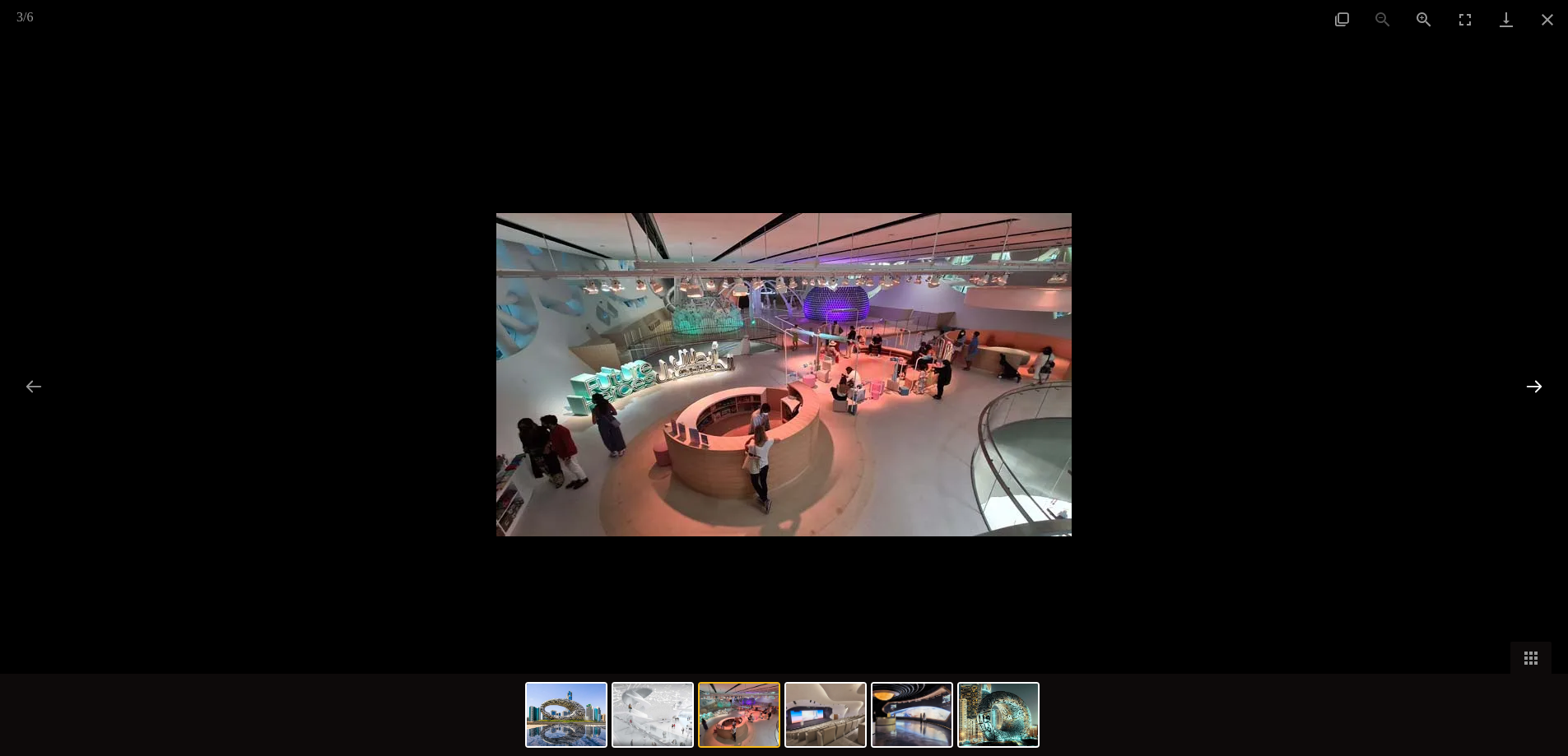
click at [1534, 389] on button "Next slide" at bounding box center [1534, 386] width 34 height 32
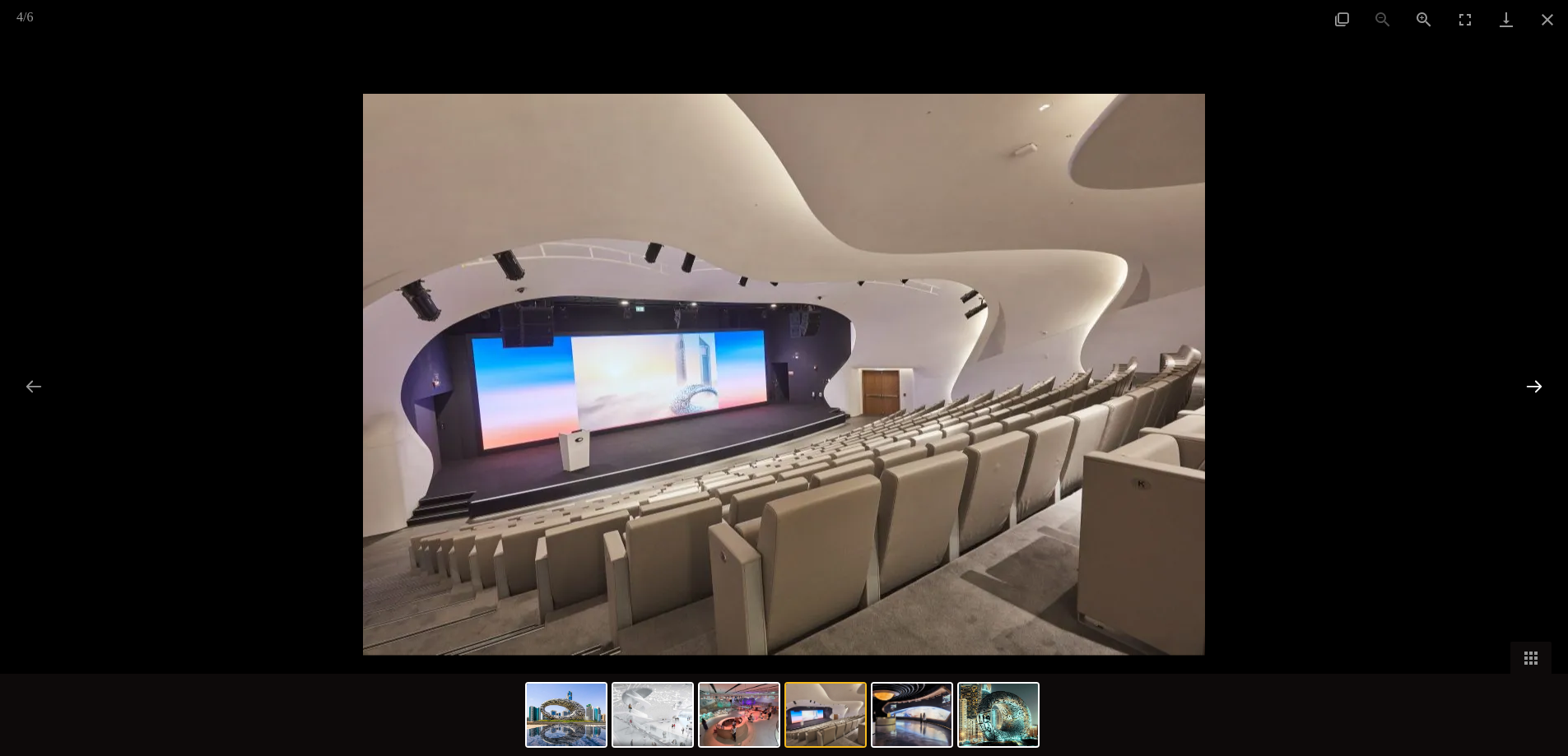
click at [1534, 389] on button "Next slide" at bounding box center [1534, 386] width 34 height 32
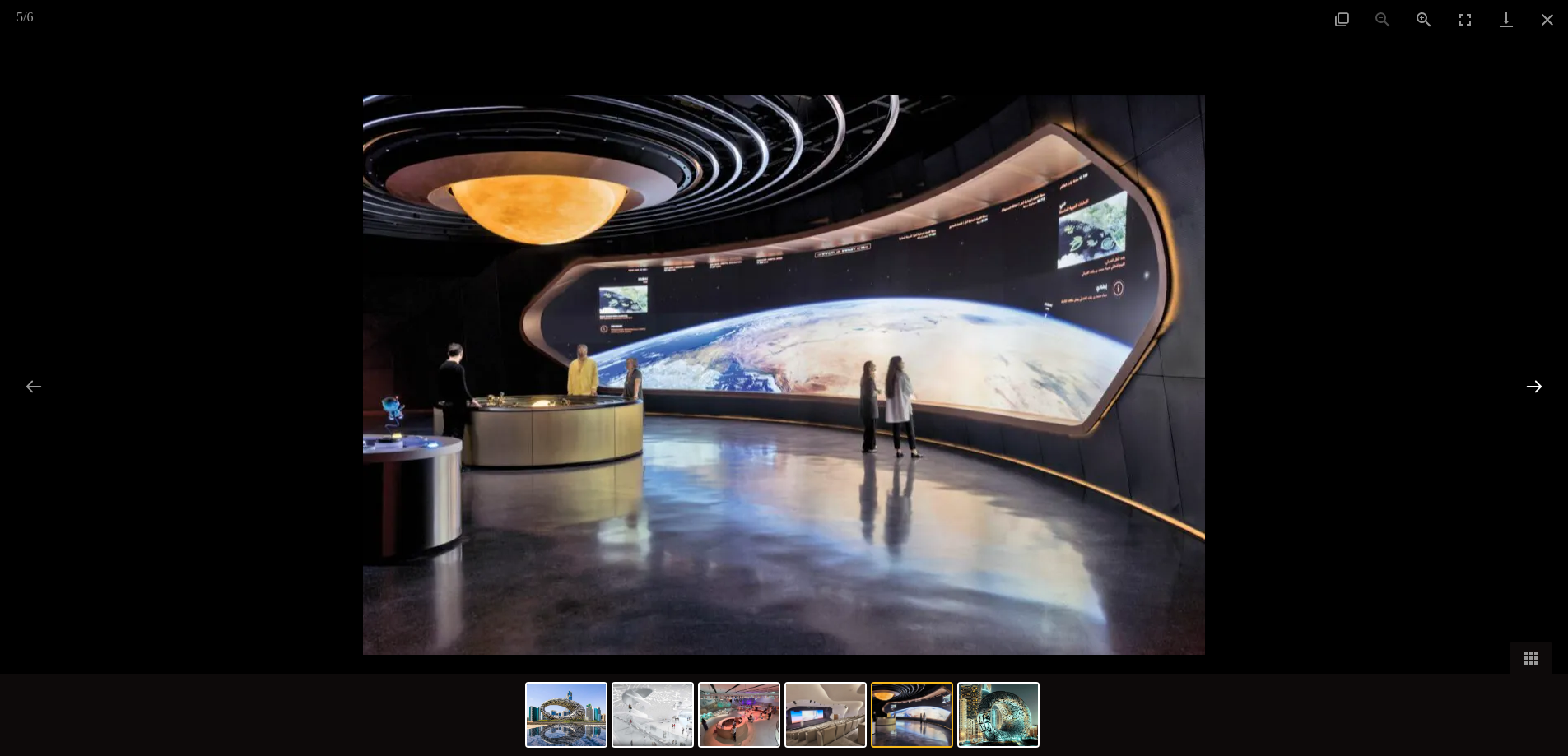
click at [1534, 389] on button "Next slide" at bounding box center [1534, 386] width 34 height 32
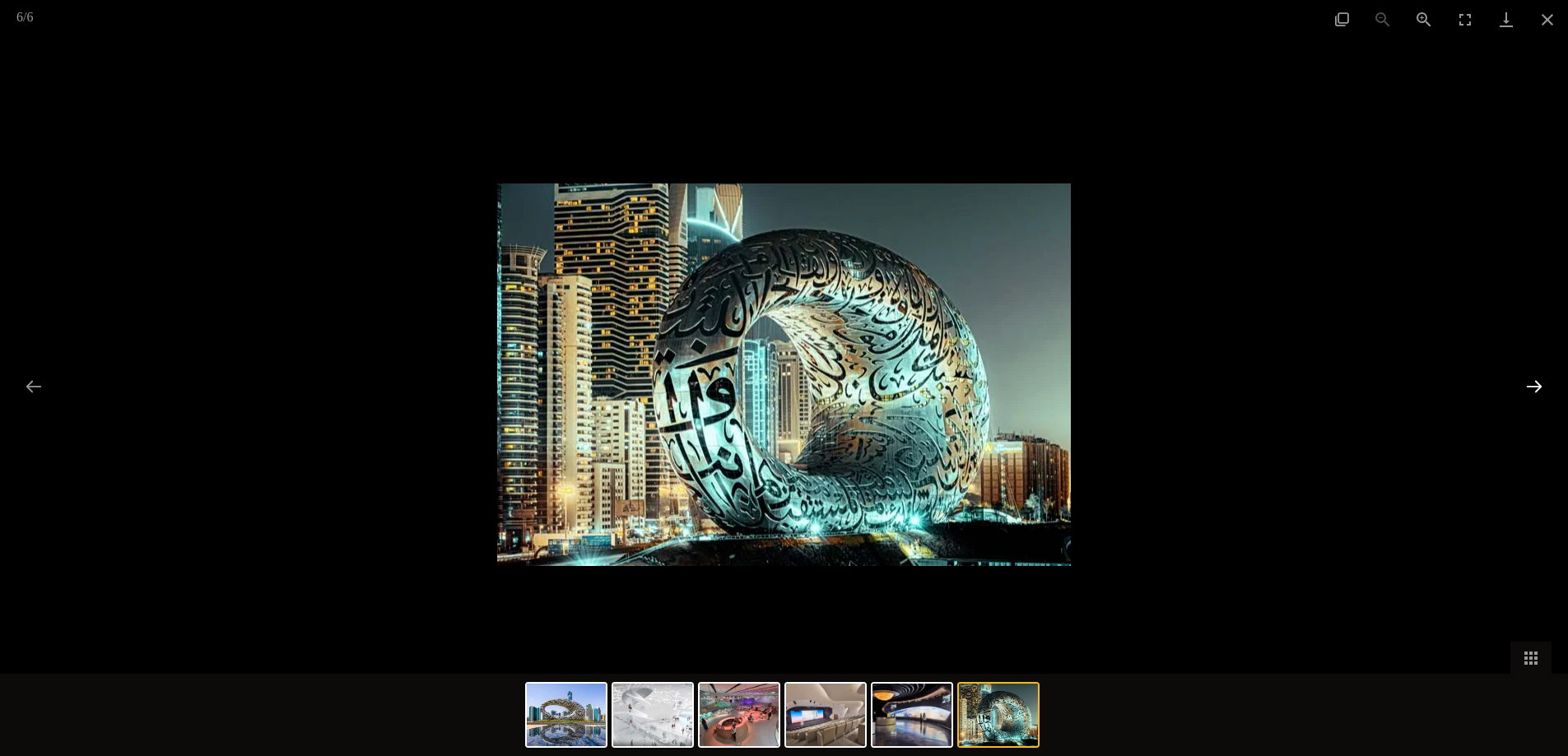
click at [1535, 387] on button "Next slide" at bounding box center [1534, 386] width 34 height 32
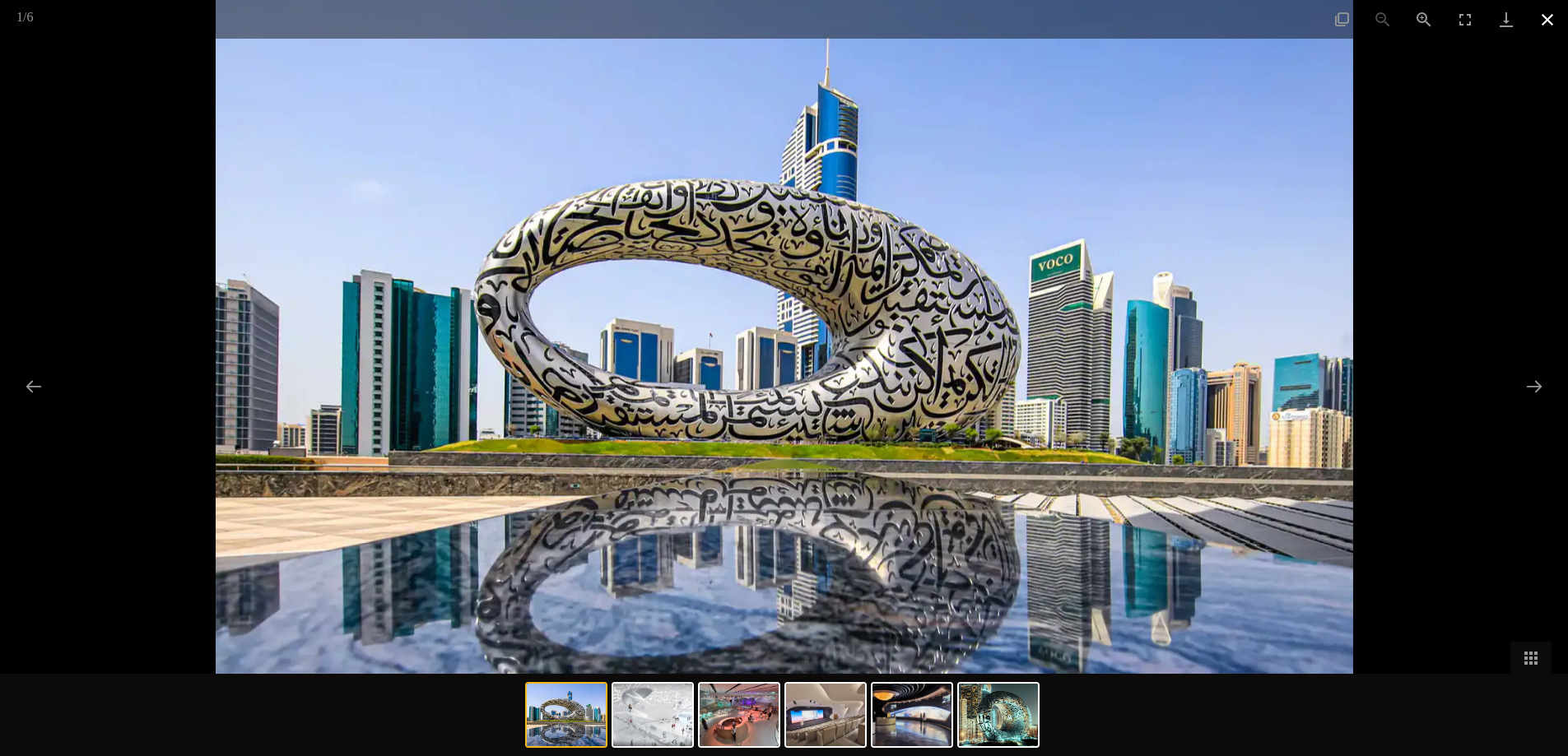
click at [1545, 14] on button "Close gallery" at bounding box center [1547, 19] width 41 height 39
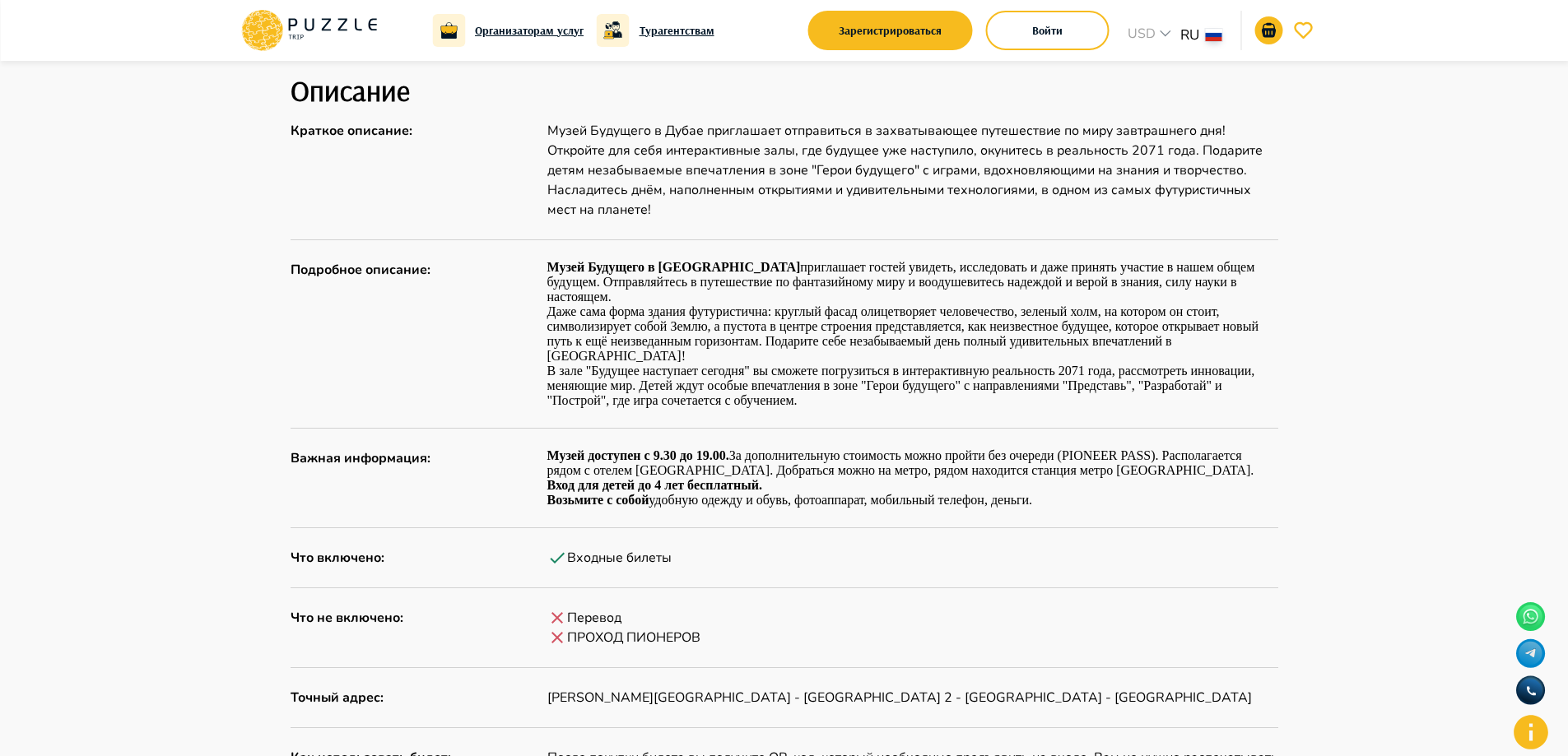
scroll to position [518, 0]
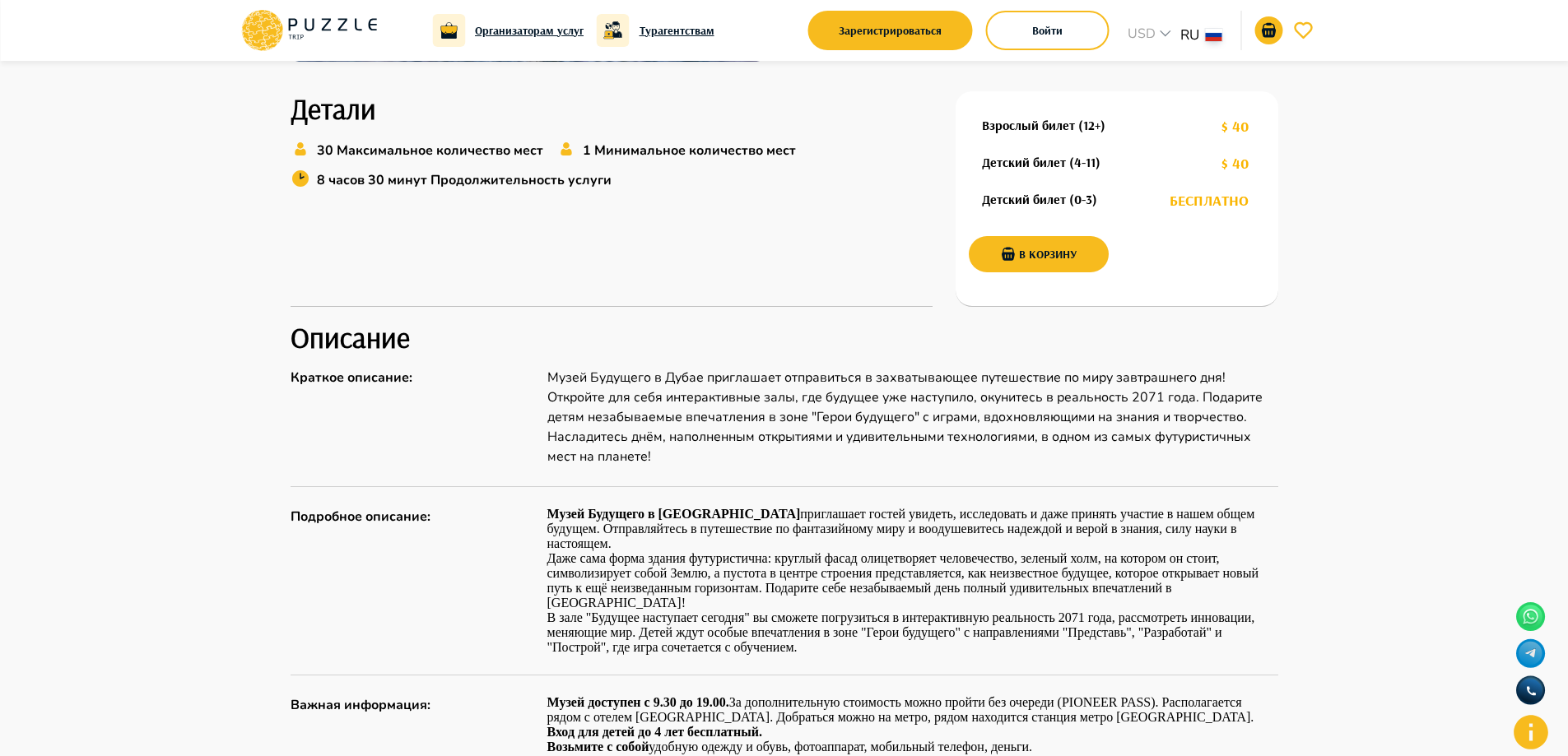
click at [541, 30] on h6 "Организаторам услуг" at bounding box center [529, 30] width 109 height 18
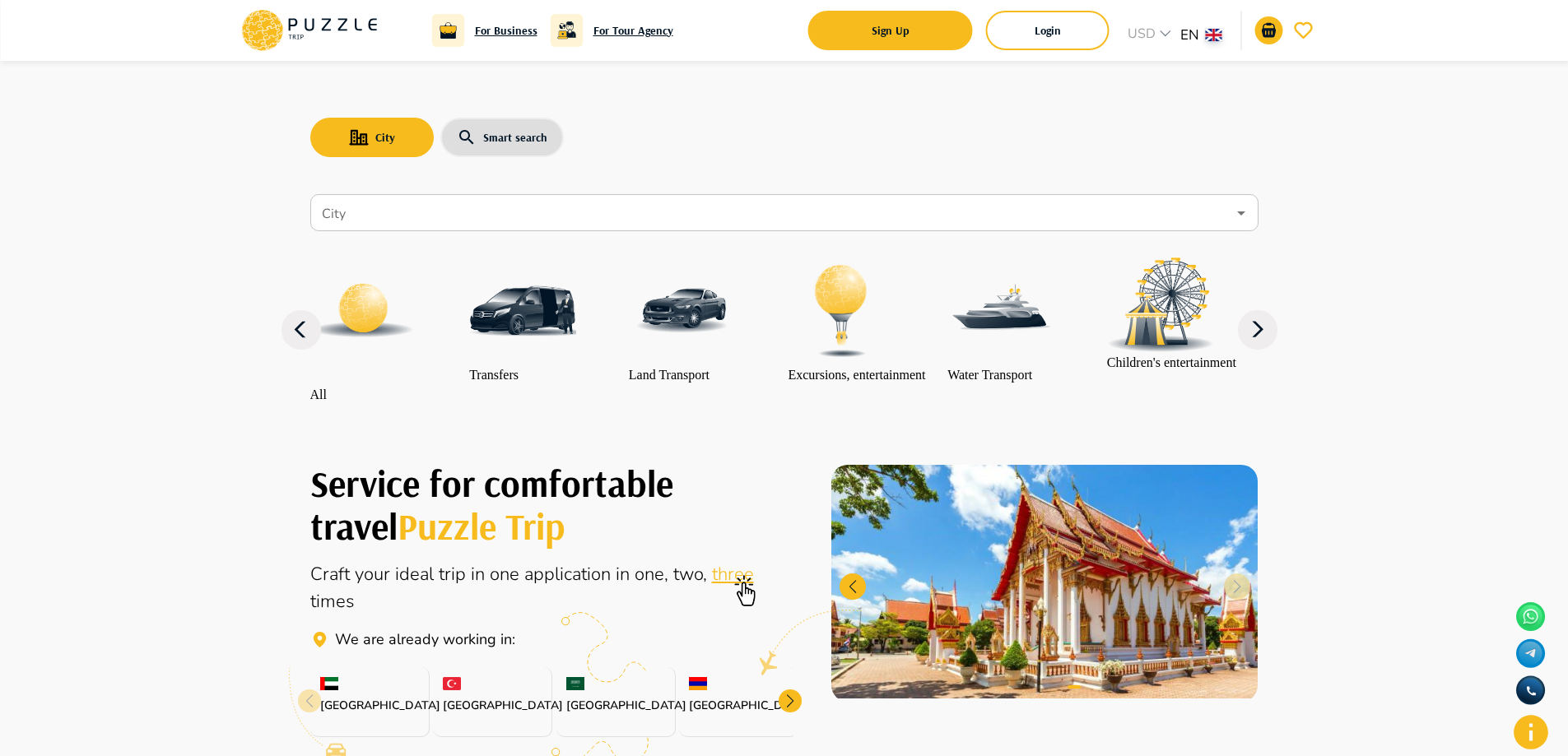
click at [541, 337] on img "category-get_transfer" at bounding box center [523, 311] width 107 height 107
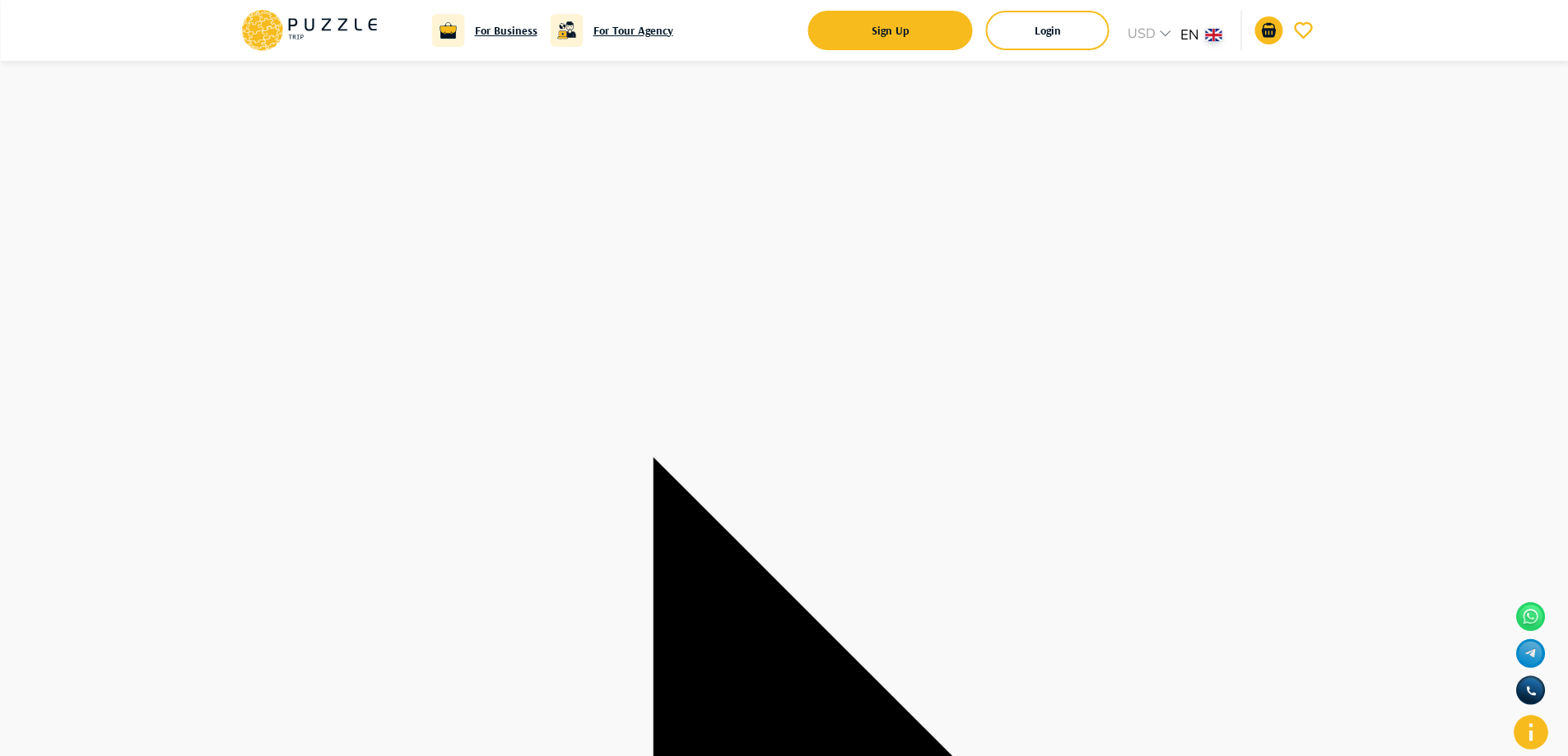
type textarea "*"
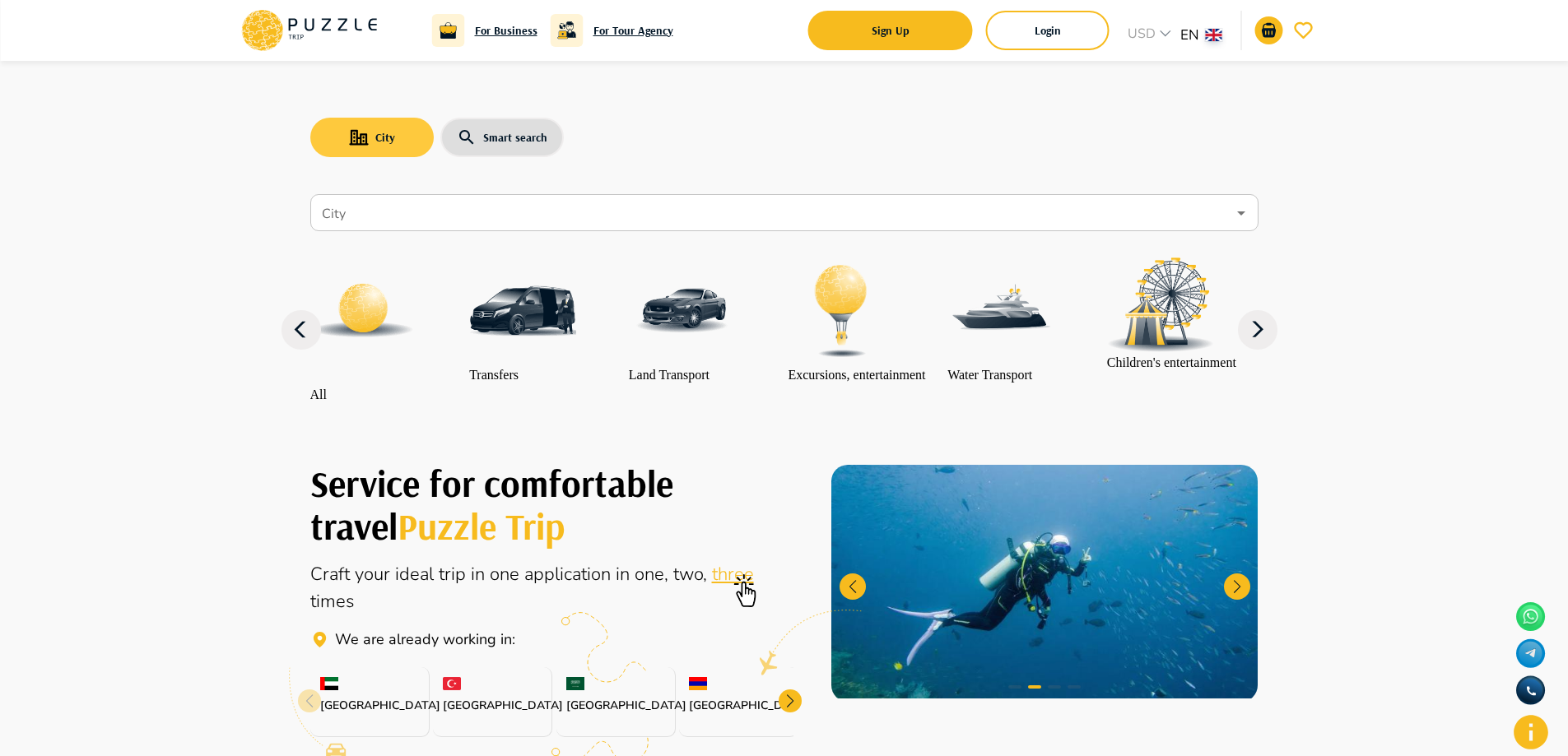
click at [397, 132] on button "City" at bounding box center [372, 137] width 124 height 39
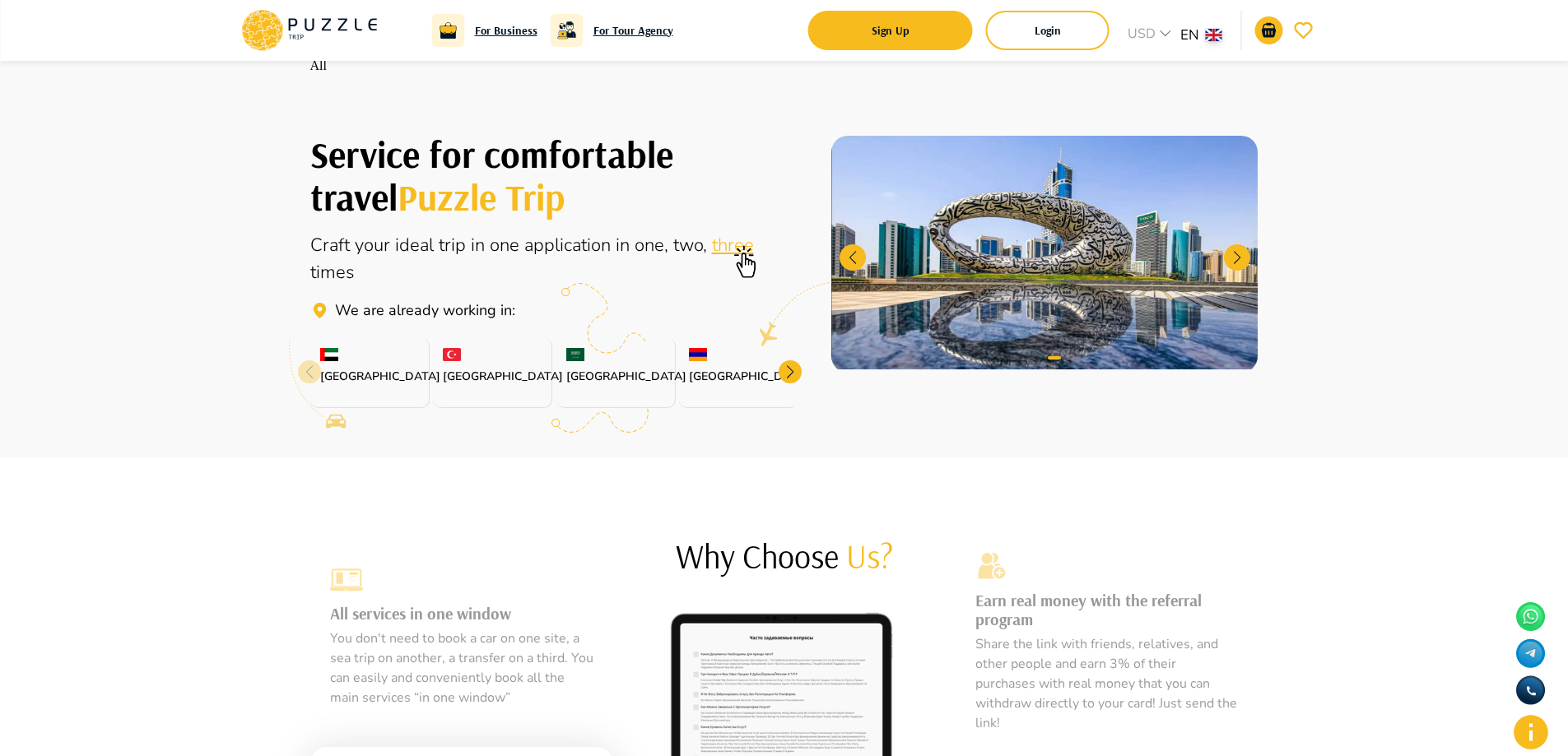
scroll to position [411, 0]
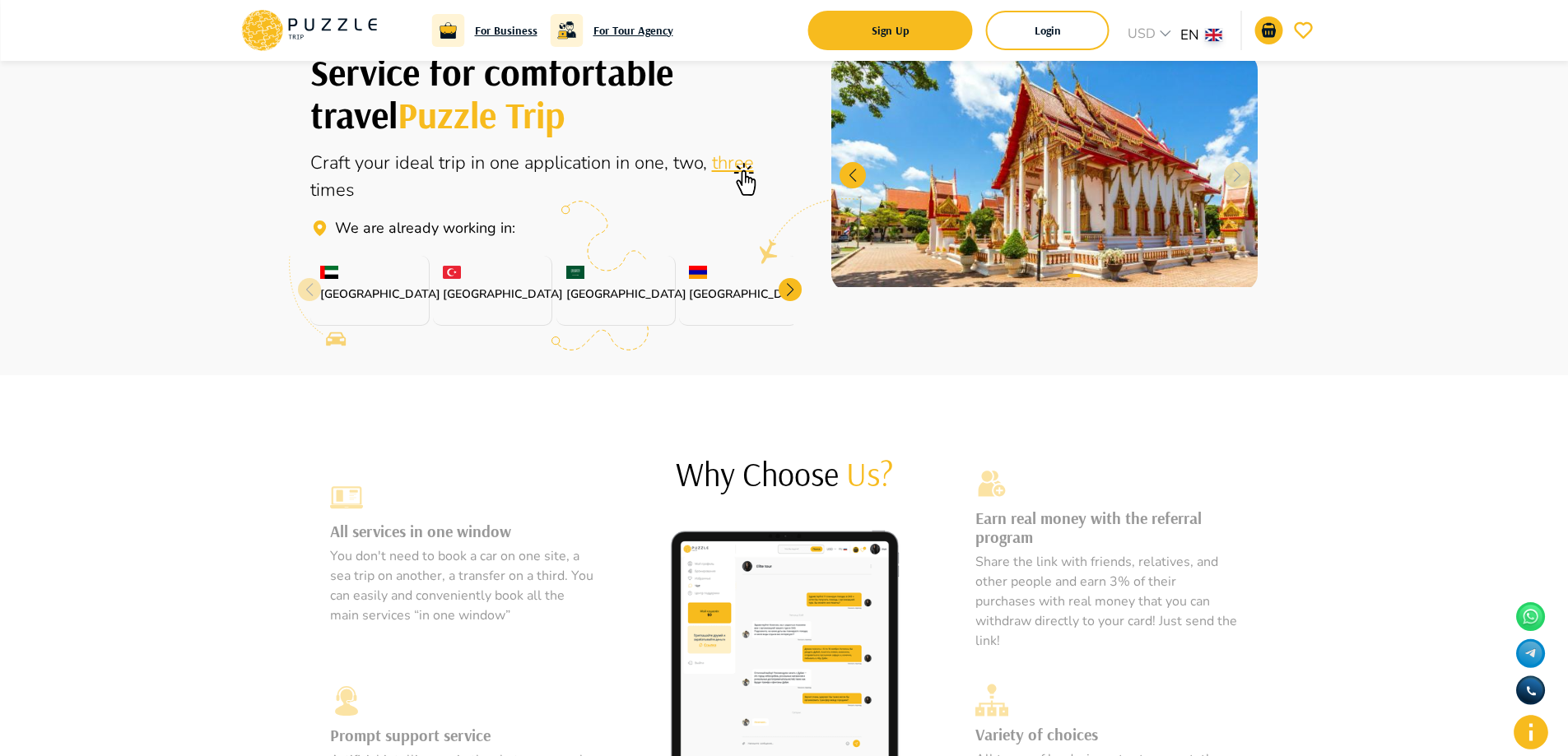
click at [577, 303] on p "Saudi Arabia" at bounding box center [615, 295] width 99 height 18
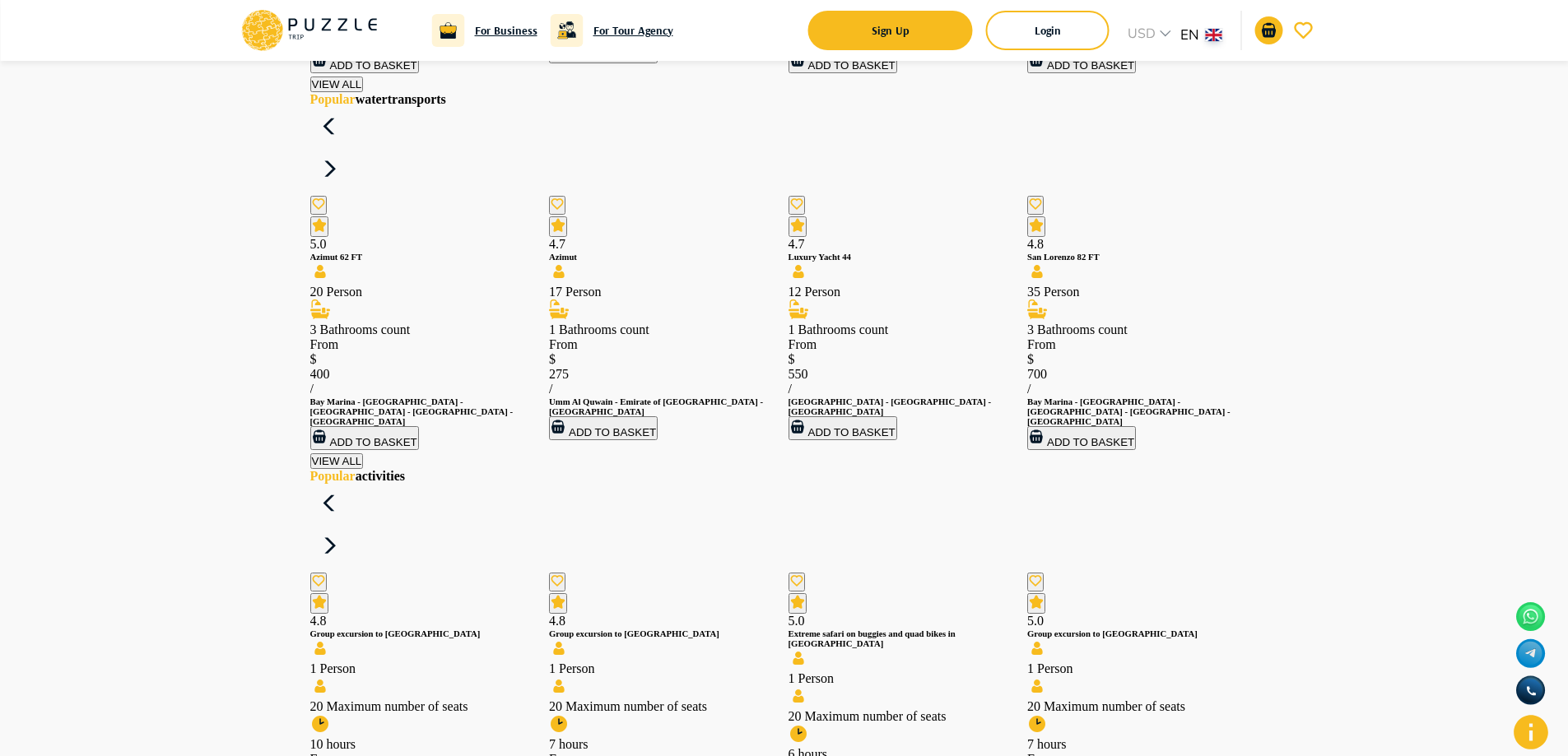
scroll to position [1728, 0]
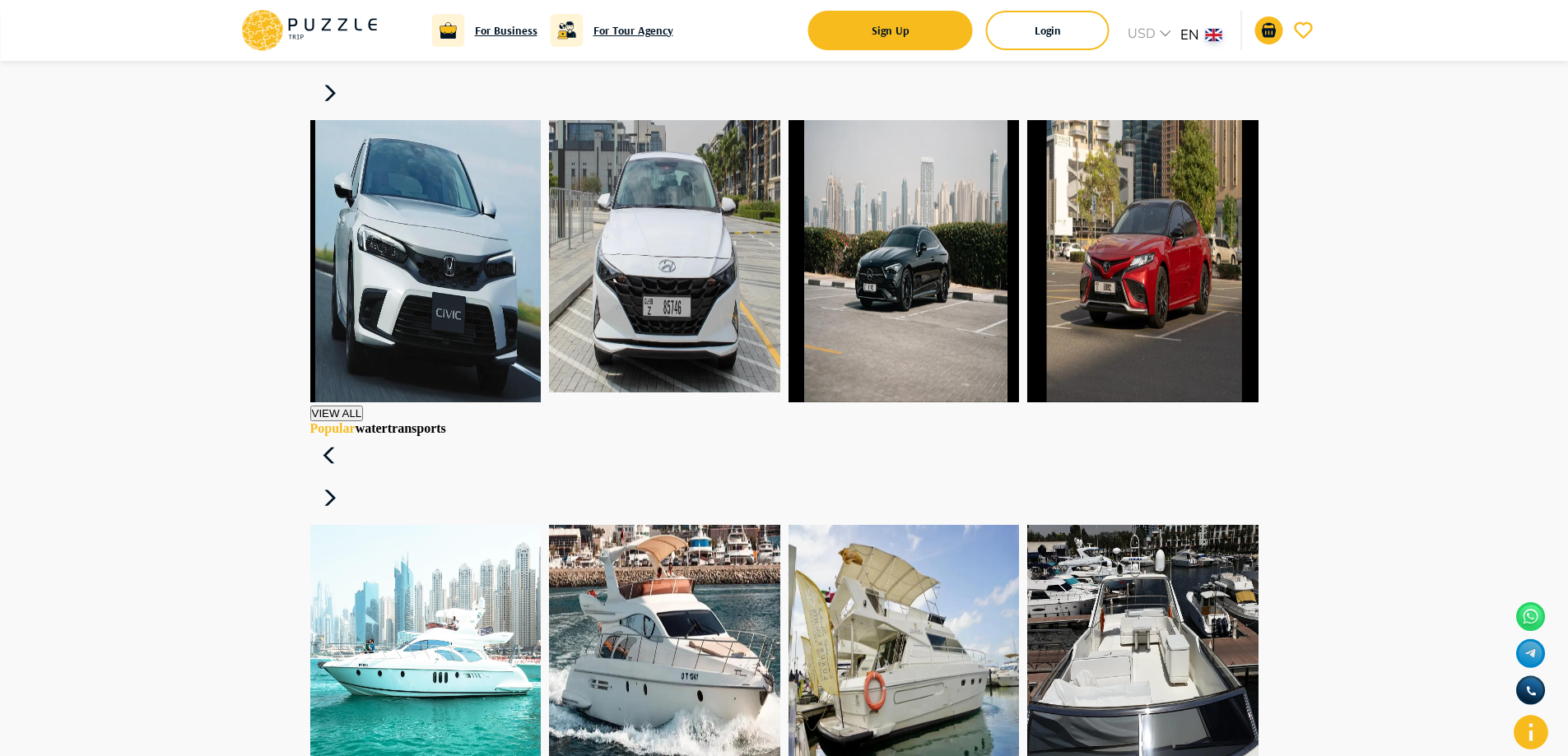
click at [343, 20] on icon at bounding box center [343, 25] width 9 height 12
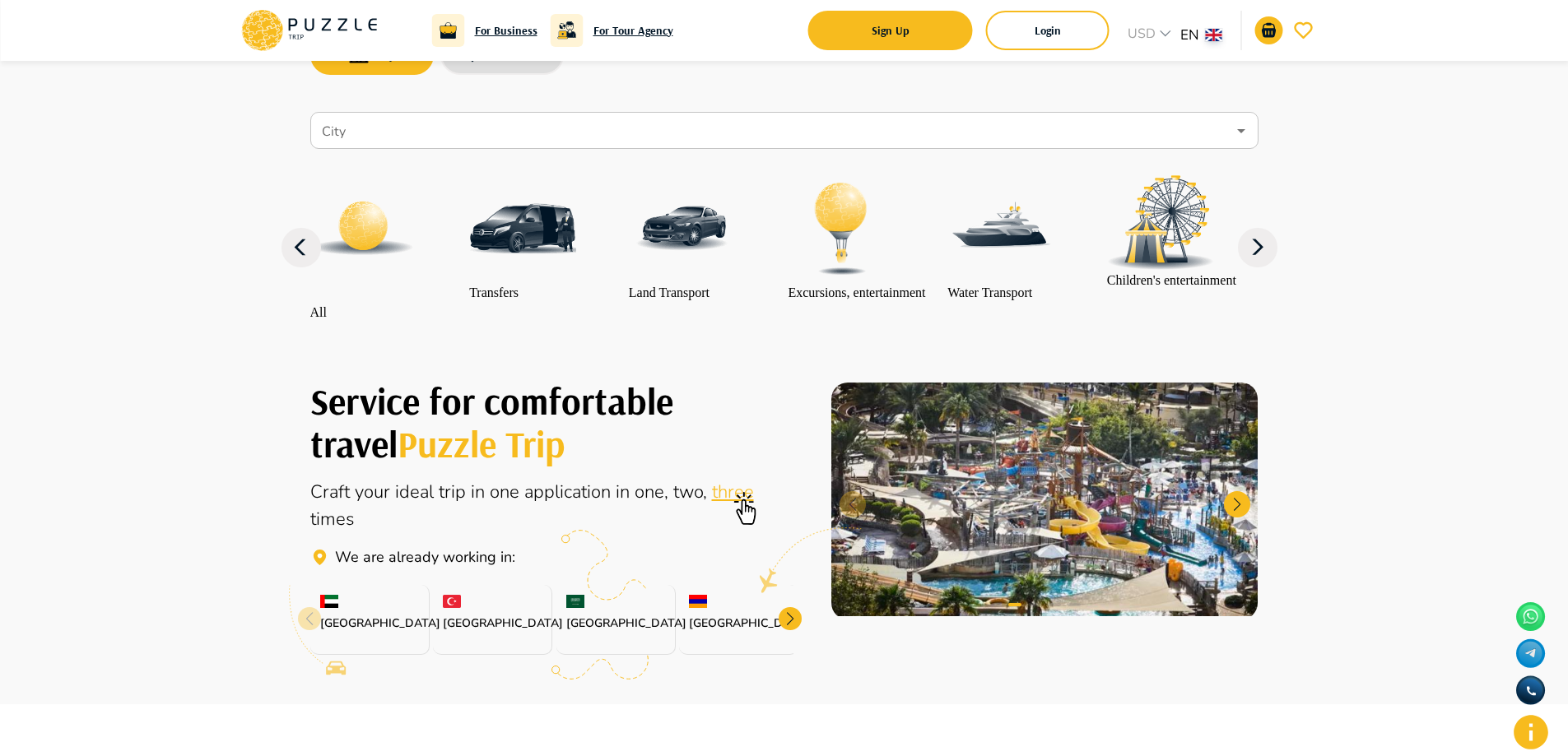
scroll to position [165, 0]
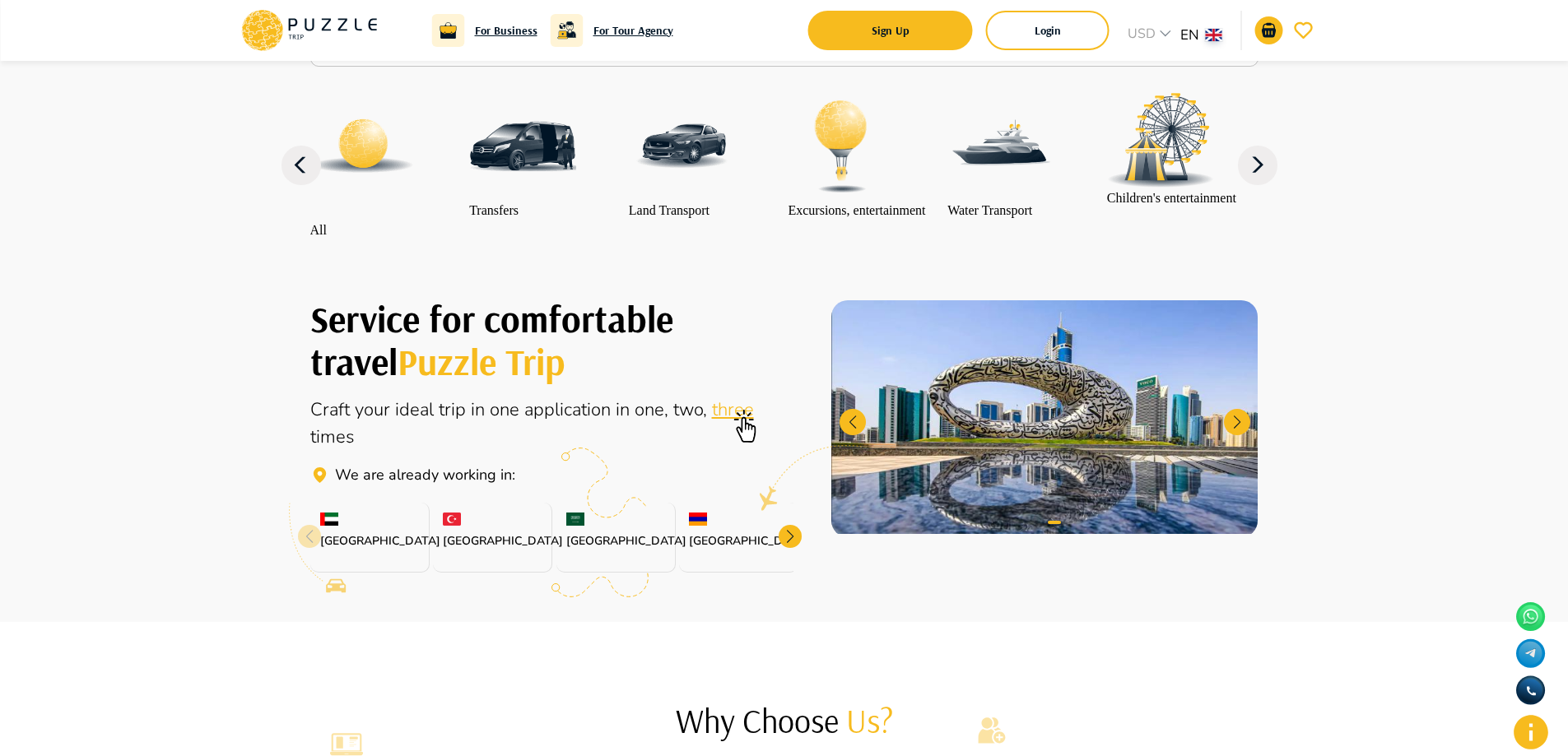
click at [478, 560] on div "Turkey" at bounding box center [492, 538] width 119 height 70
click at [721, 558] on div "Armenia" at bounding box center [739, 538] width 119 height 70
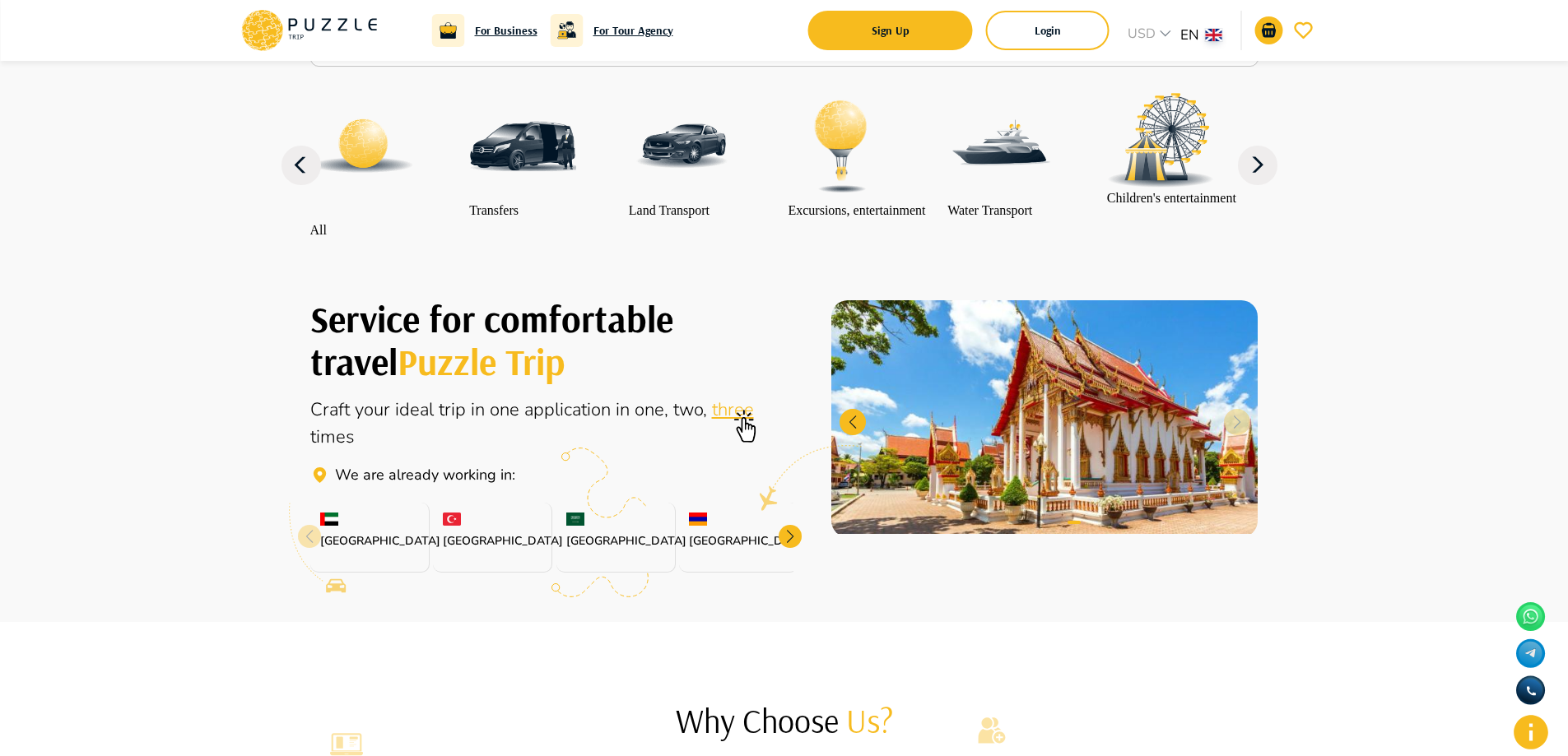
click at [357, 553] on div "UAE" at bounding box center [370, 538] width 119 height 70
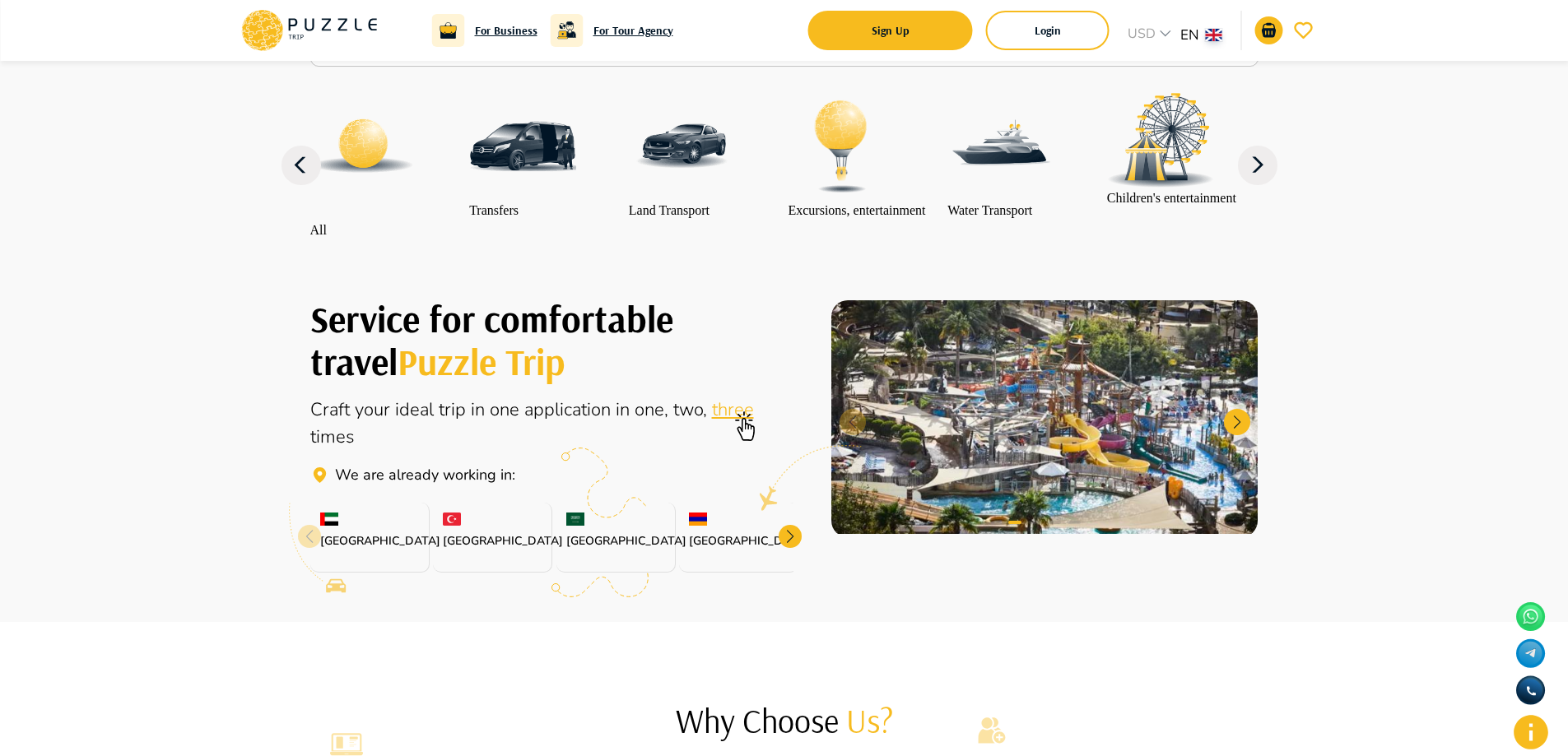
click at [791, 548] on div at bounding box center [790, 536] width 23 height 23
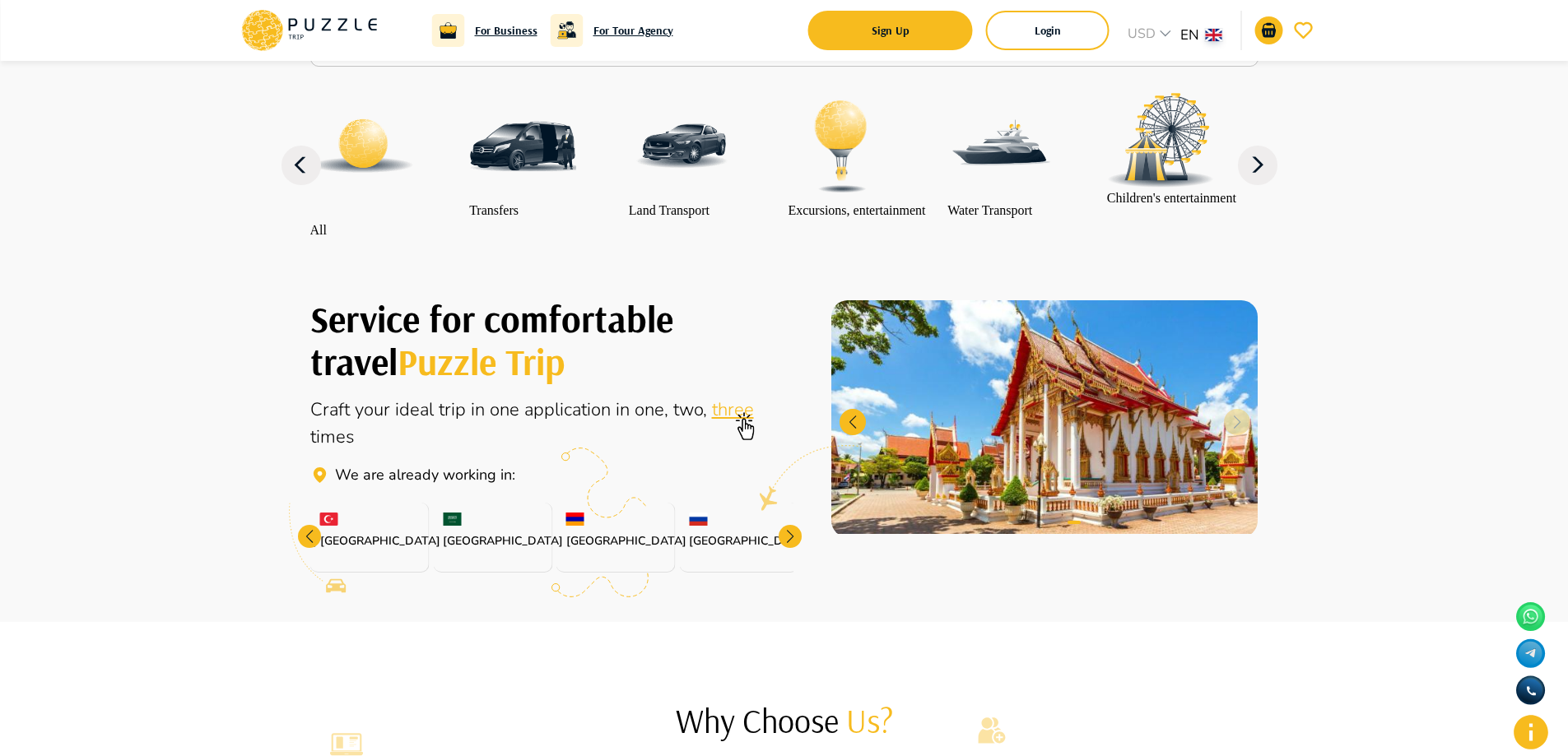
scroll to position [0, 0]
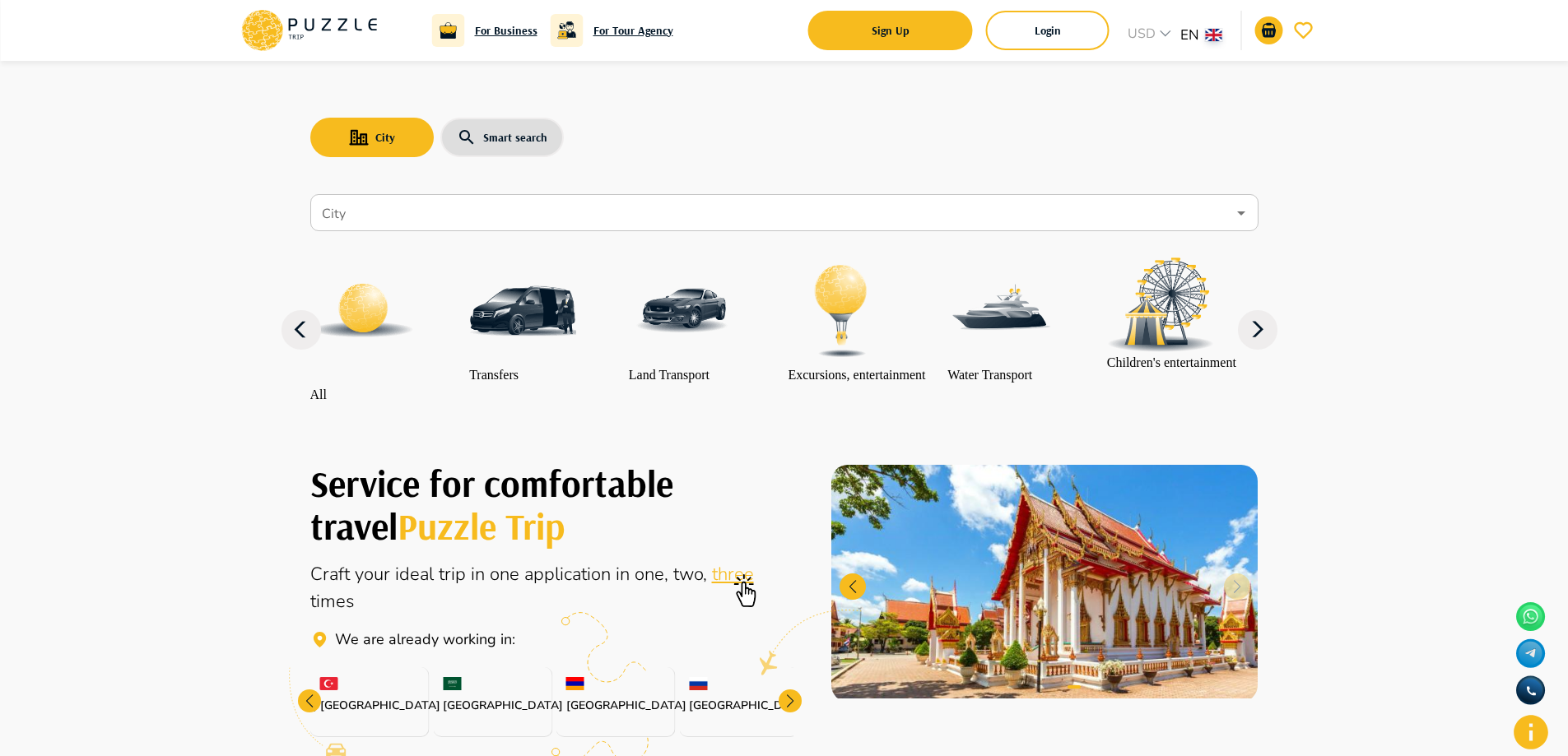
click at [1249, 185] on div "City Smart search City City All Transfers Land Transport Excursions, entertainm…" at bounding box center [784, 244] width 988 height 367
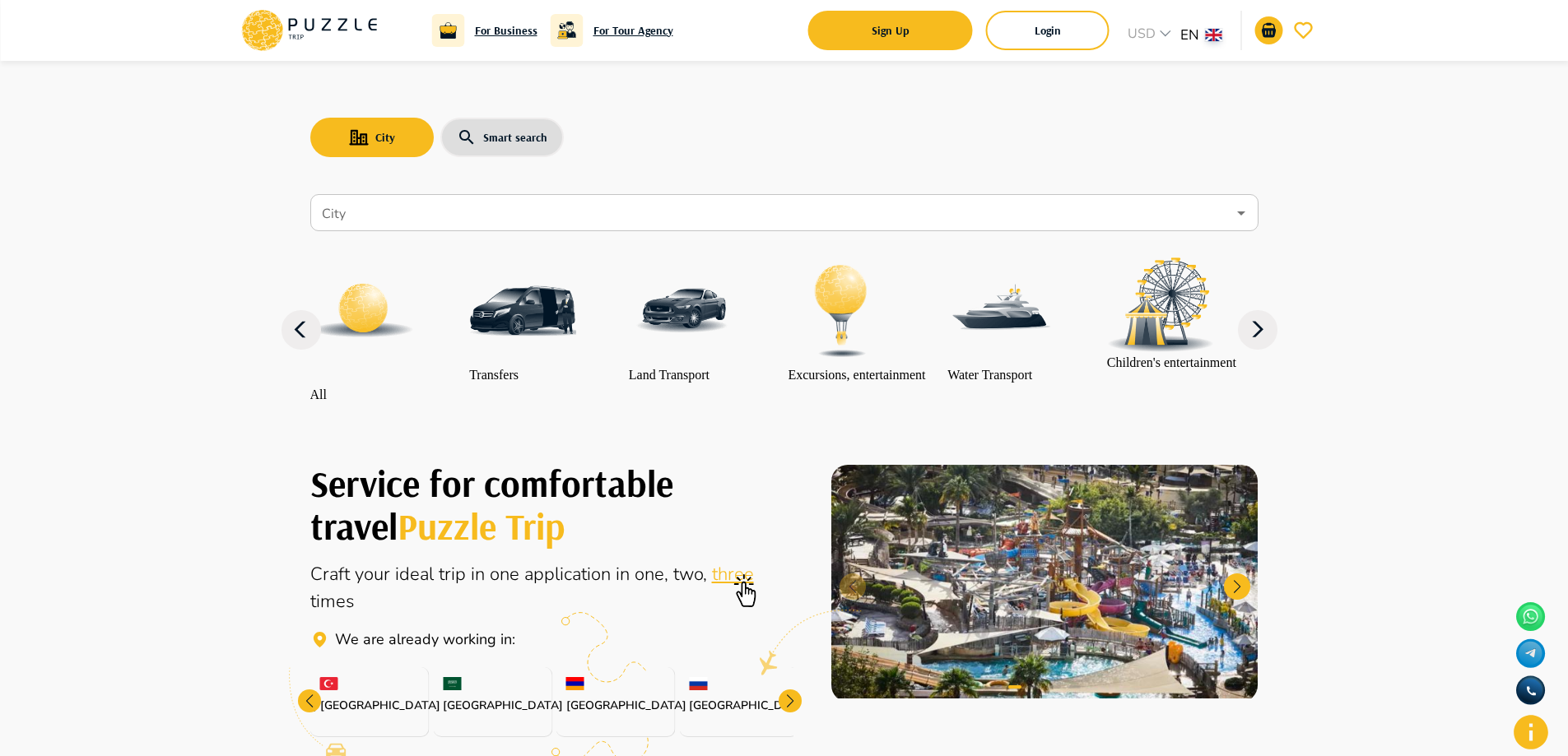
click at [313, 189] on nav "City City All Transfers Land Transport Excursions, entertainment Water Transpor…" at bounding box center [784, 308] width 949 height 241
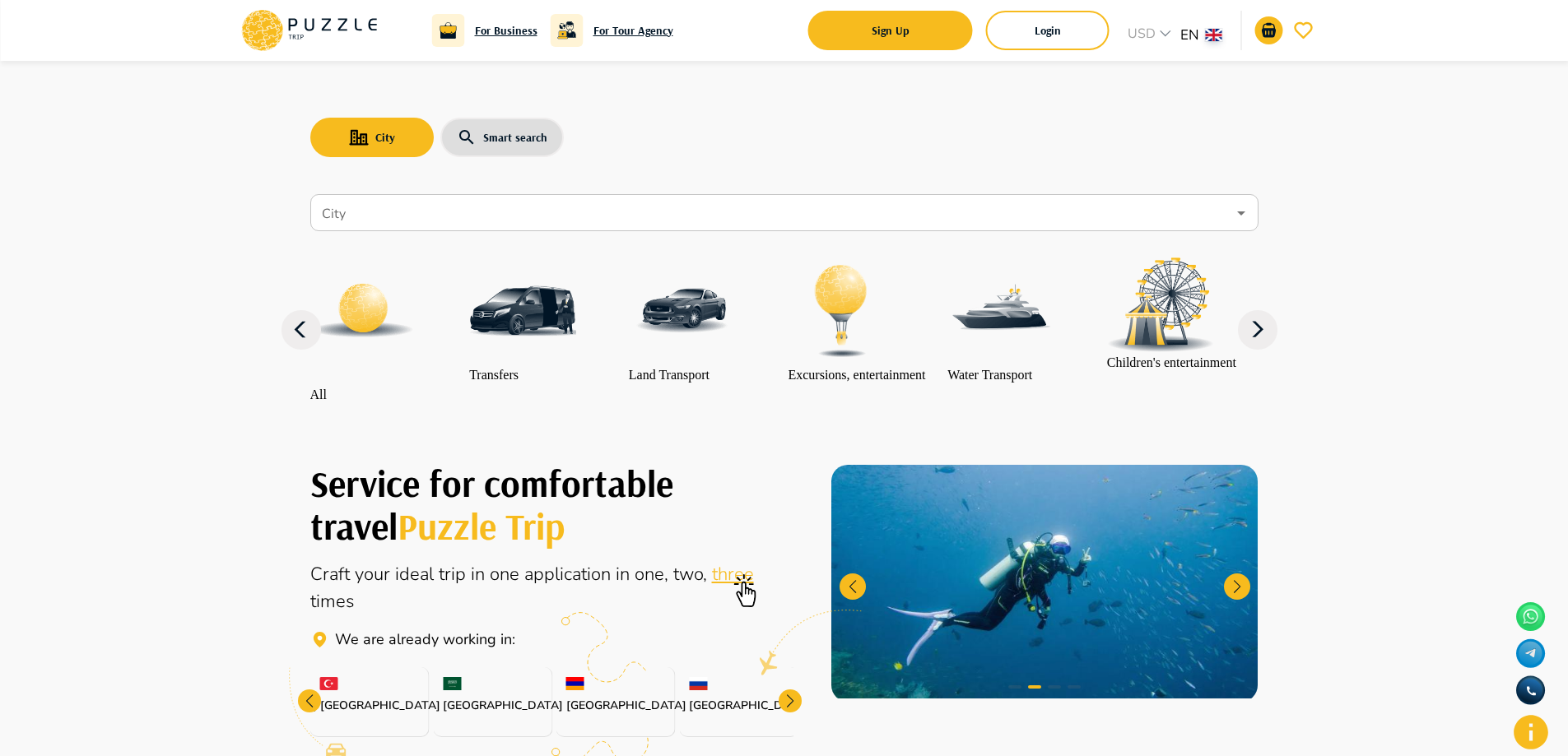
click at [295, 200] on div "City Smart search City City All Transfers Land Transport Excursions, entertainm…" at bounding box center [784, 244] width 988 height 367
click at [296, 198] on div "City Smart search City City All Transfers Land Transport Excursions, entertainm…" at bounding box center [784, 244] width 988 height 367
click at [372, 139] on button "City" at bounding box center [372, 137] width 124 height 39
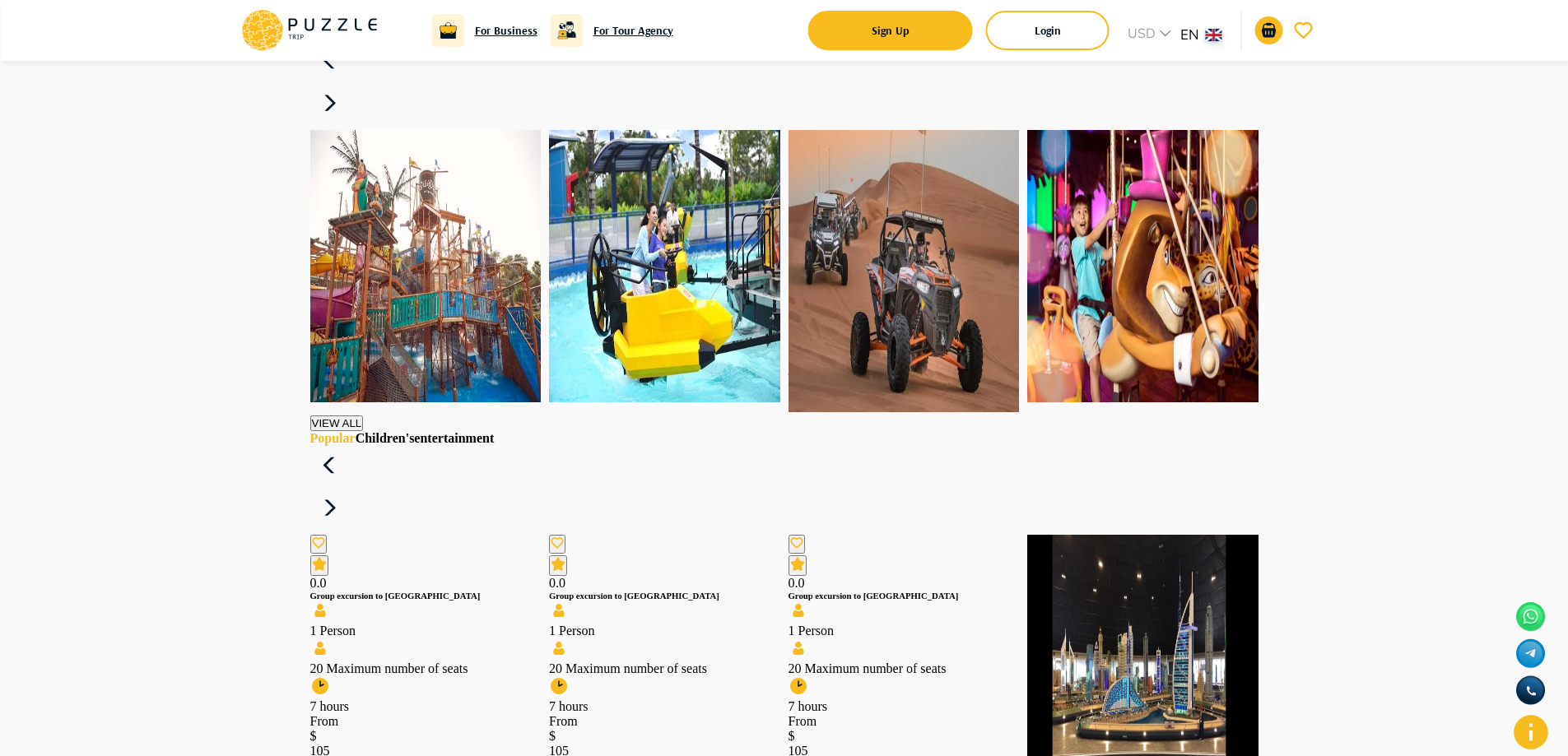
scroll to position [2386, 0]
